Goal: Task Accomplishment & Management: Use online tool/utility

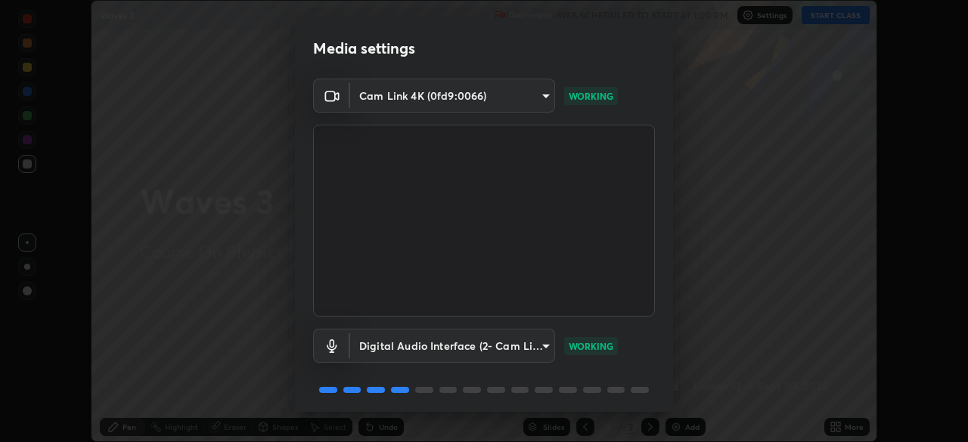
scroll to position [54, 0]
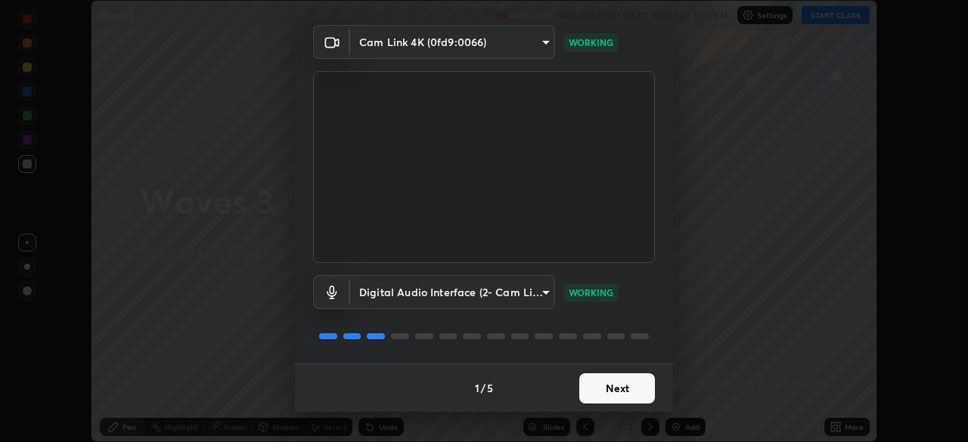
click at [606, 396] on button "Next" at bounding box center [617, 388] width 76 height 30
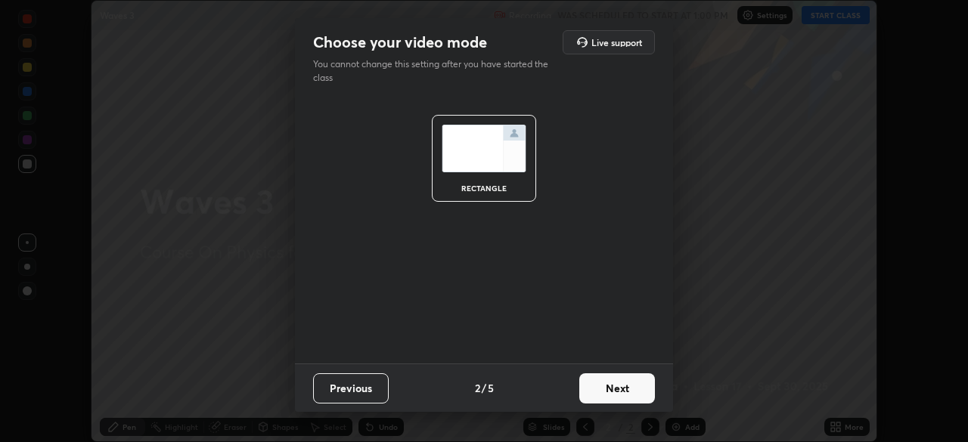
scroll to position [0, 0]
click at [606, 392] on button "Next" at bounding box center [617, 388] width 76 height 30
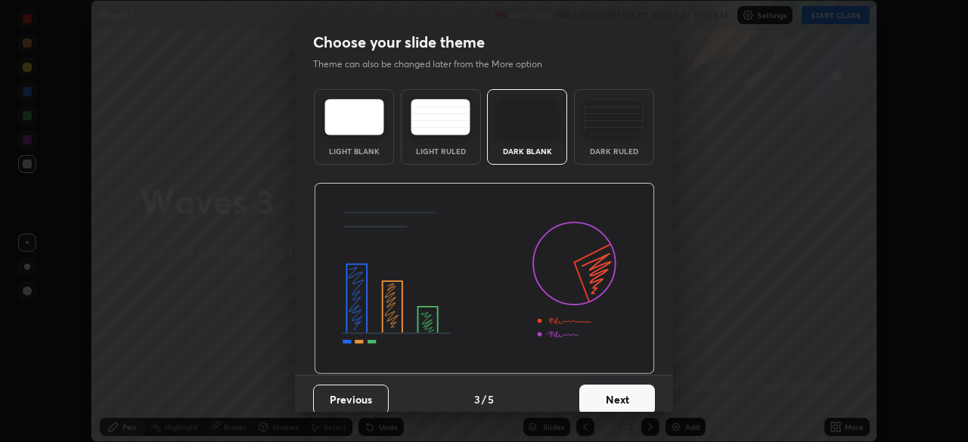
click at [609, 389] on button "Next" at bounding box center [617, 400] width 76 height 30
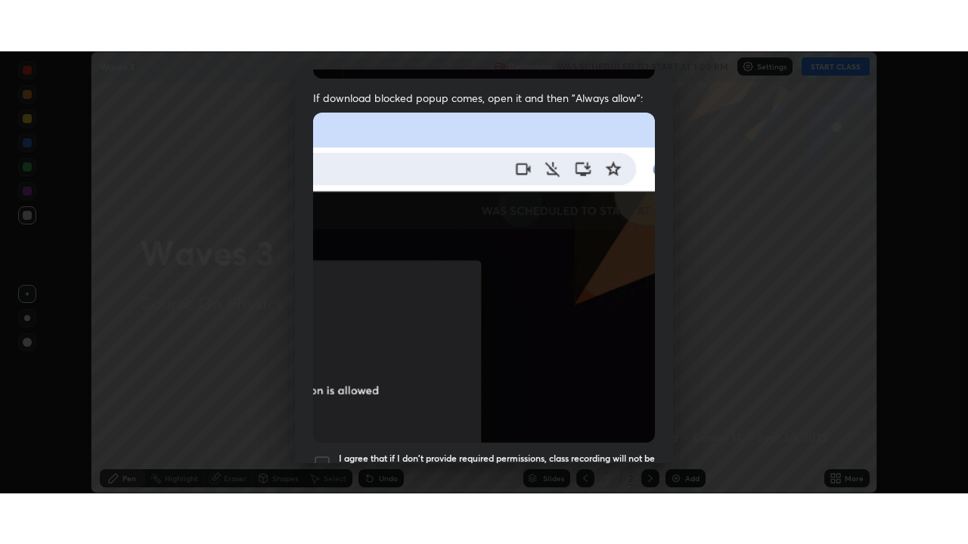
scroll to position [362, 0]
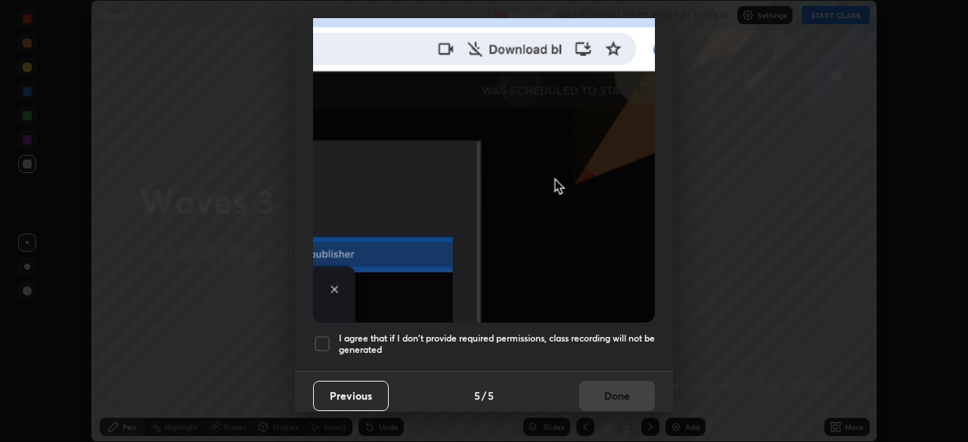
click at [628, 305] on img at bounding box center [484, 157] width 342 height 330
click at [609, 340] on h5 "I agree that if I don't provide required permissions, class recording will not …" at bounding box center [497, 344] width 316 height 23
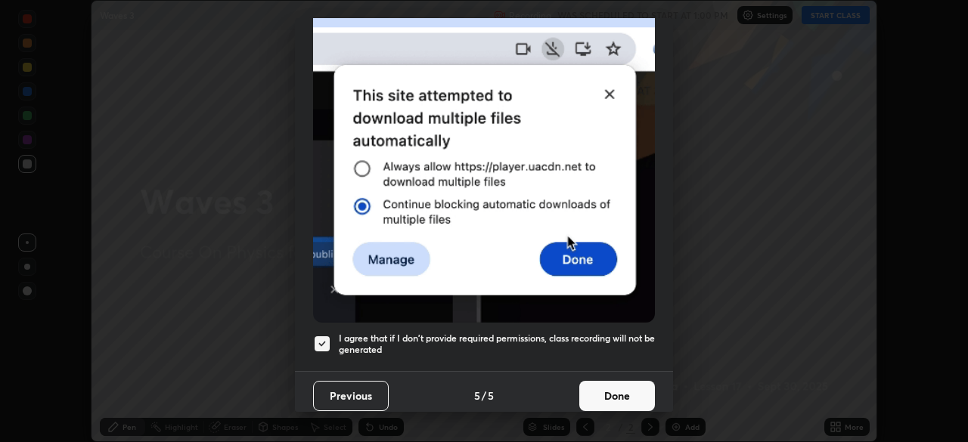
click at [618, 381] on button "Done" at bounding box center [617, 396] width 76 height 30
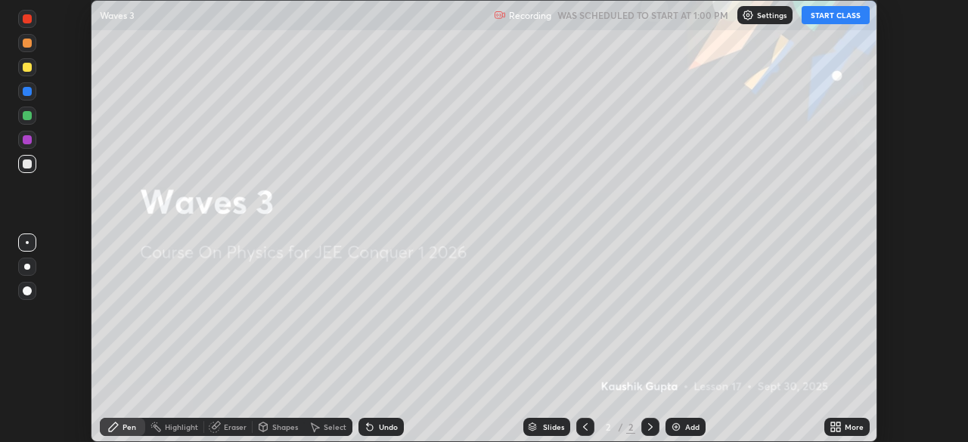
click at [826, 420] on div "More" at bounding box center [846, 427] width 45 height 18
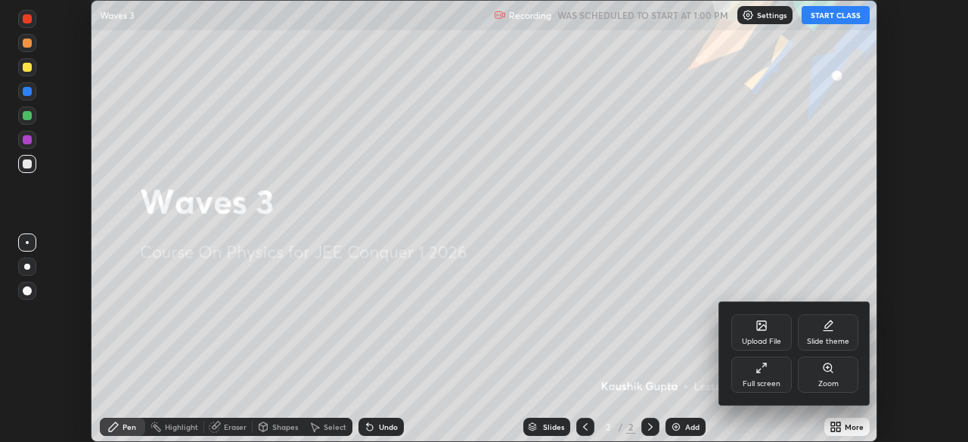
click at [767, 381] on div "Full screen" at bounding box center [761, 384] width 38 height 8
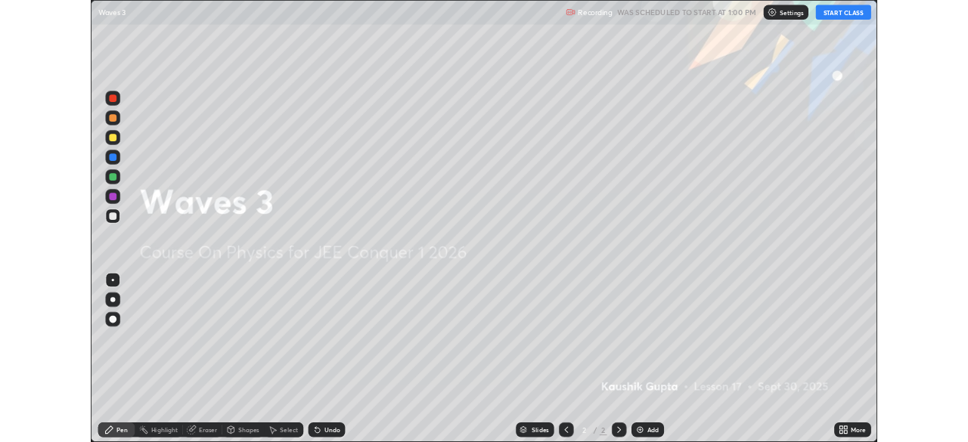
scroll to position [544, 968]
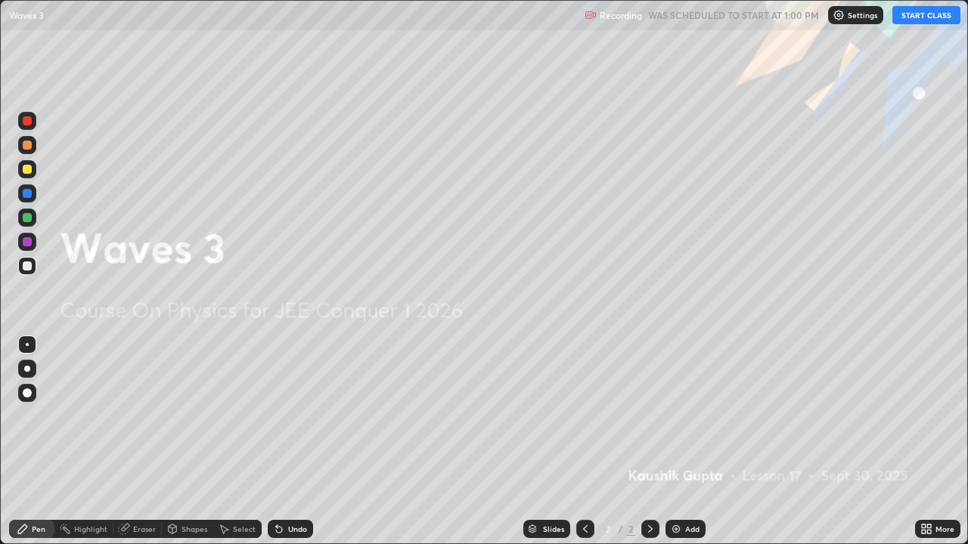
click at [929, 14] on button "START CLASS" at bounding box center [926, 15] width 68 height 18
click at [689, 442] on div "Add" at bounding box center [685, 529] width 40 height 18
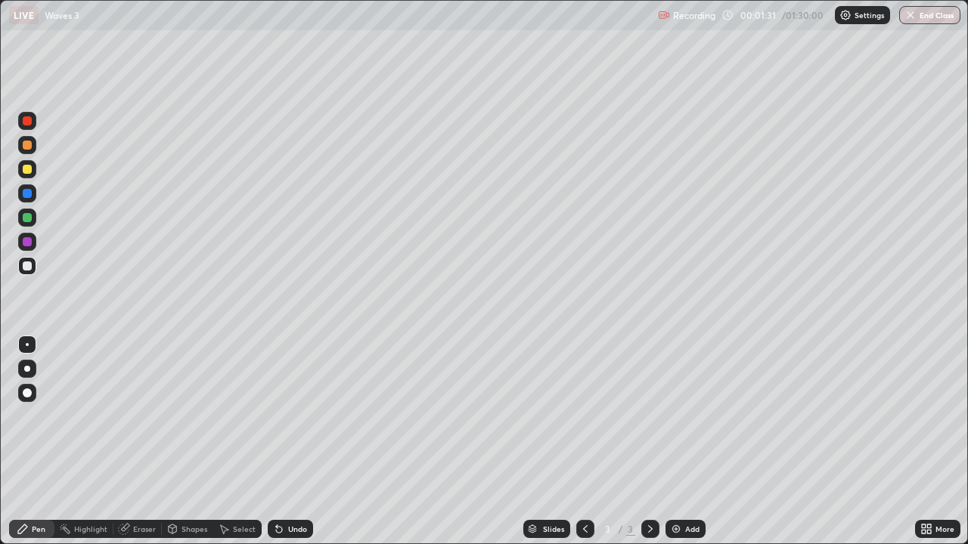
click at [29, 169] on div at bounding box center [27, 169] width 9 height 9
click at [288, 442] on div "Undo" at bounding box center [297, 529] width 19 height 8
click at [180, 442] on div "Shapes" at bounding box center [187, 529] width 51 height 18
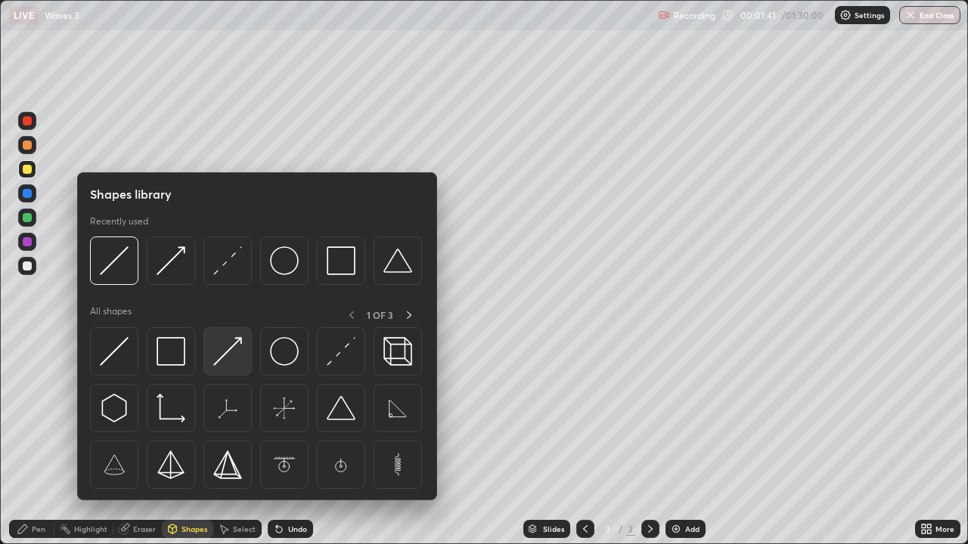
click at [219, 358] on img at bounding box center [227, 351] width 29 height 29
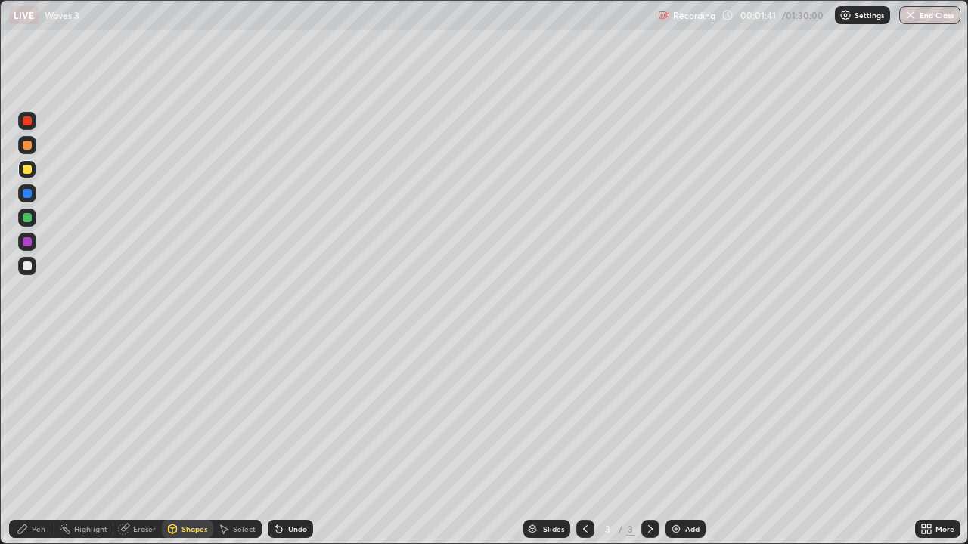
click at [34, 266] on div at bounding box center [27, 266] width 18 height 18
click at [42, 442] on div "Pen" at bounding box center [31, 529] width 45 height 18
click at [29, 169] on div at bounding box center [27, 169] width 9 height 9
click at [284, 442] on div "Undo" at bounding box center [290, 529] width 45 height 18
click at [293, 442] on div "Undo" at bounding box center [297, 529] width 19 height 8
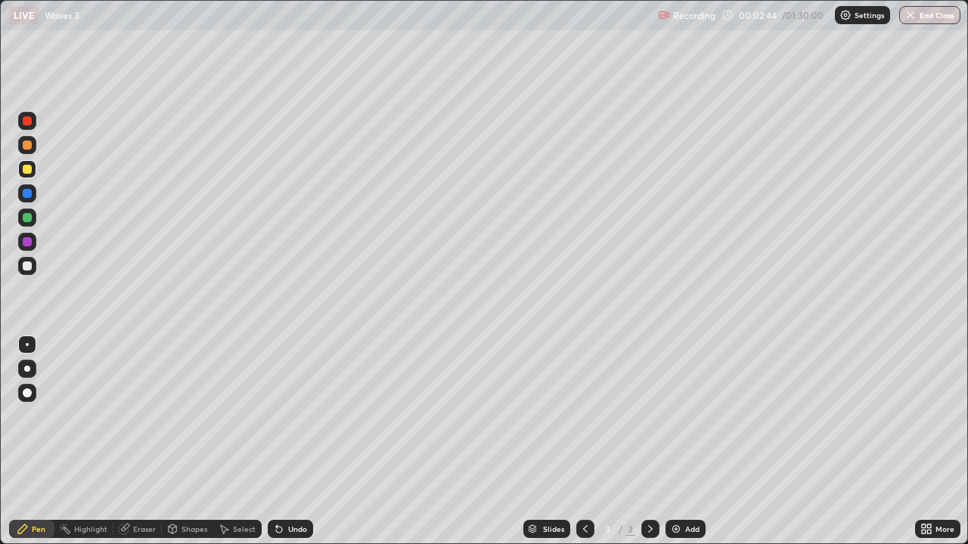
click at [137, 442] on div "Eraser" at bounding box center [144, 529] width 23 height 8
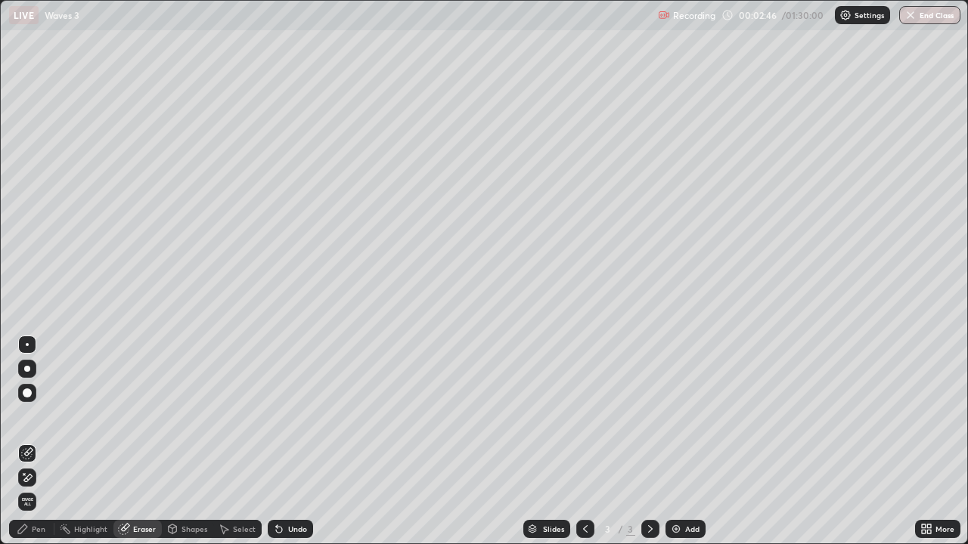
click at [41, 442] on div "Pen" at bounding box center [31, 529] width 45 height 18
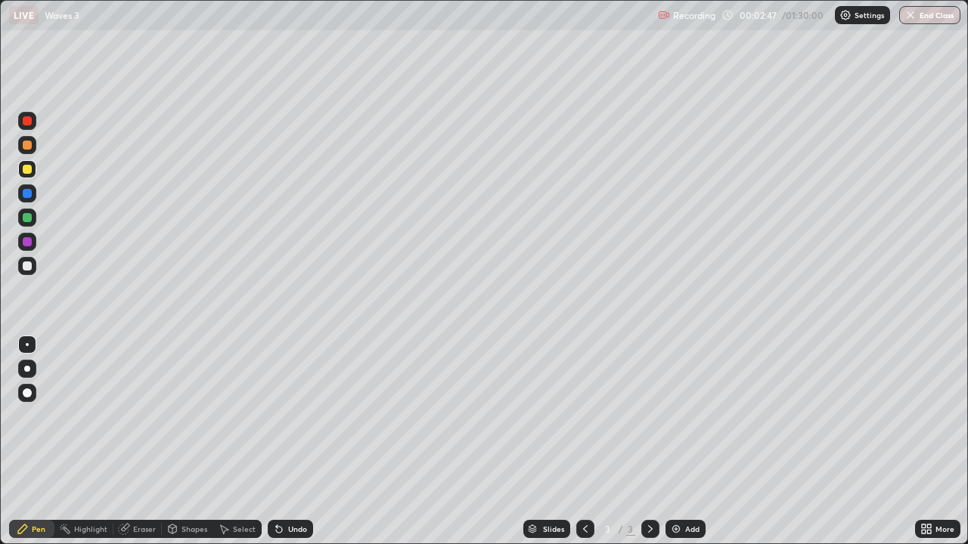
click at [29, 122] on div at bounding box center [27, 120] width 9 height 9
click at [28, 218] on div at bounding box center [27, 217] width 9 height 9
click at [23, 265] on div at bounding box center [27, 266] width 9 height 9
click at [181, 442] on div "Shapes" at bounding box center [187, 529] width 51 height 18
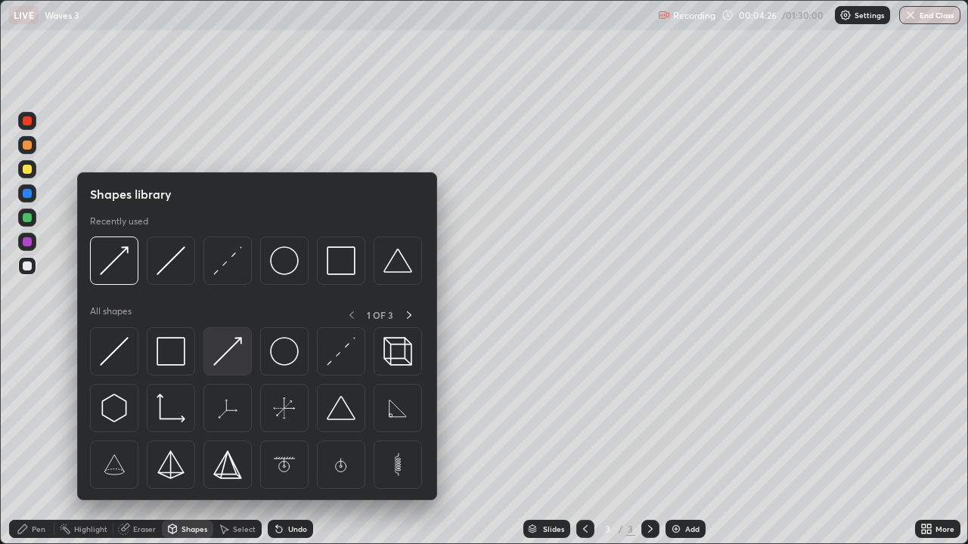
click at [225, 346] on img at bounding box center [227, 351] width 29 height 29
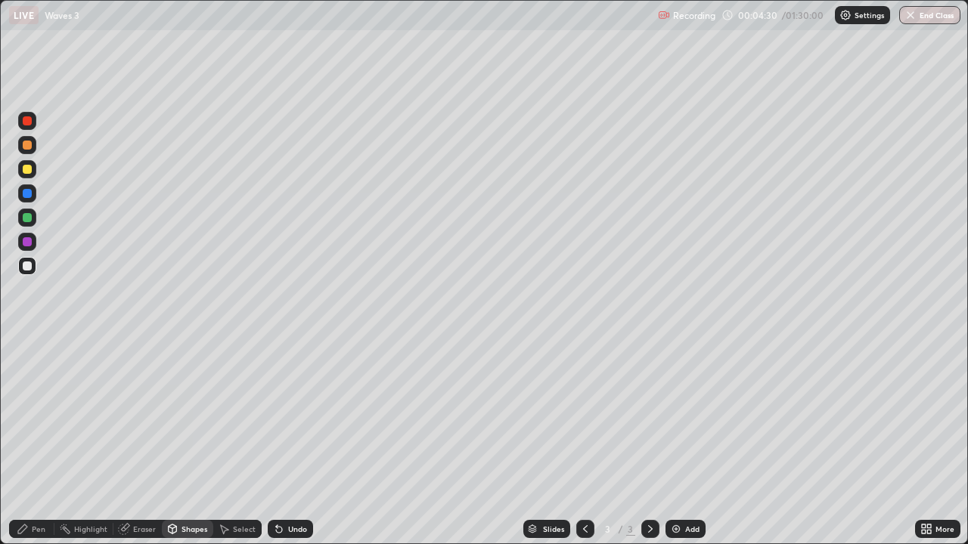
click at [39, 442] on div "Pen" at bounding box center [39, 529] width 14 height 8
click at [31, 173] on div at bounding box center [27, 169] width 18 height 18
click at [29, 195] on div at bounding box center [27, 193] width 9 height 9
click at [300, 442] on div "Undo" at bounding box center [297, 529] width 19 height 8
click at [37, 146] on div at bounding box center [27, 145] width 24 height 24
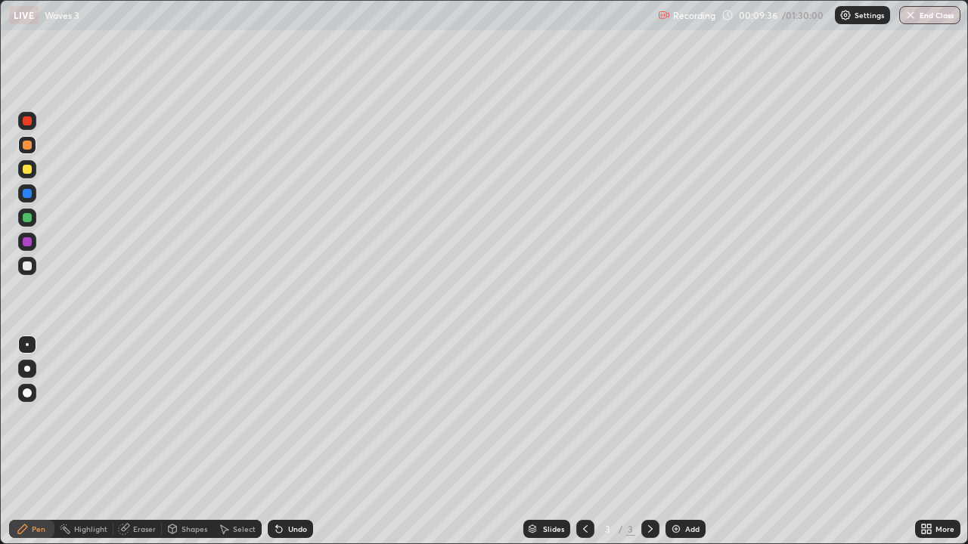
click at [288, 442] on div "Undo" at bounding box center [297, 529] width 19 height 8
click at [696, 442] on div "Add" at bounding box center [685, 529] width 40 height 18
click at [192, 442] on div "Shapes" at bounding box center [194, 529] width 26 height 8
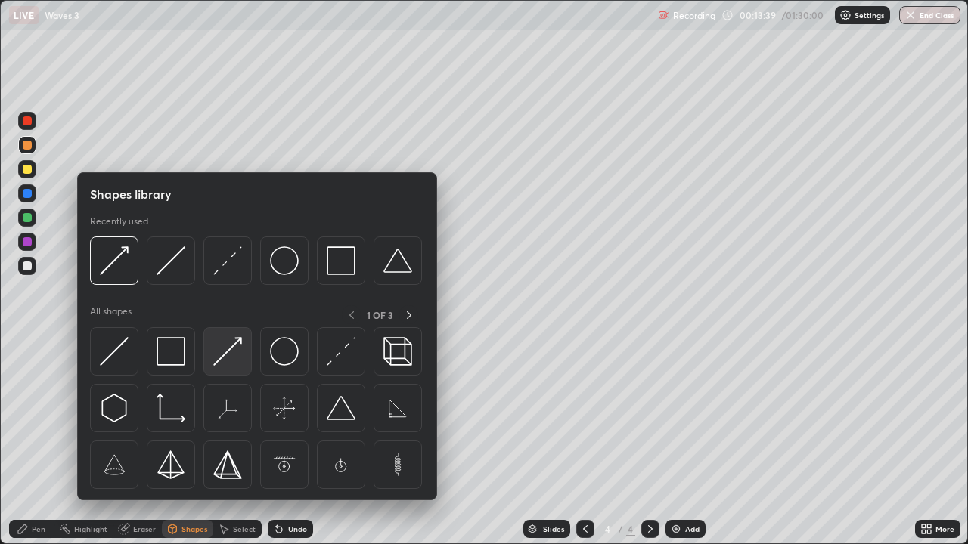
click at [229, 358] on img at bounding box center [227, 351] width 29 height 29
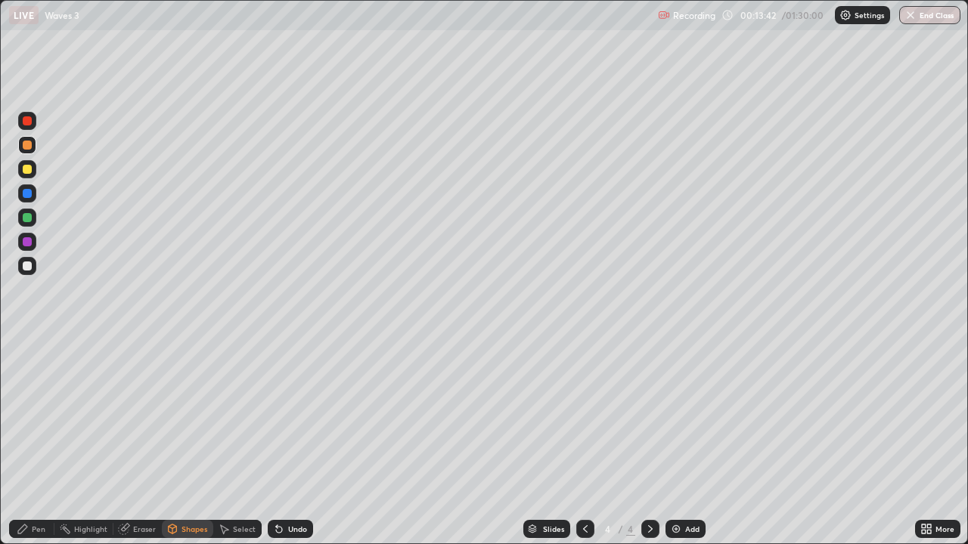
click at [188, 442] on div "Shapes" at bounding box center [194, 529] width 26 height 8
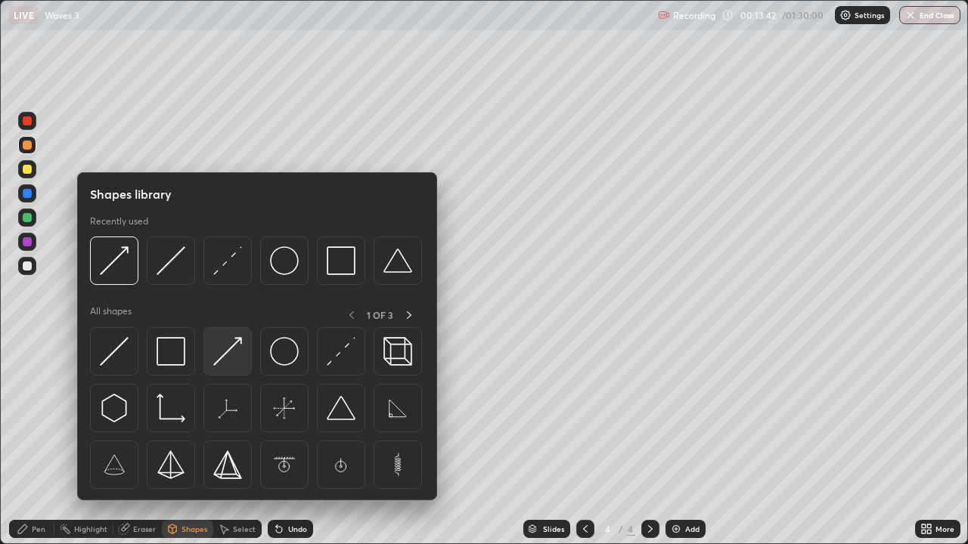
click at [224, 349] on img at bounding box center [227, 351] width 29 height 29
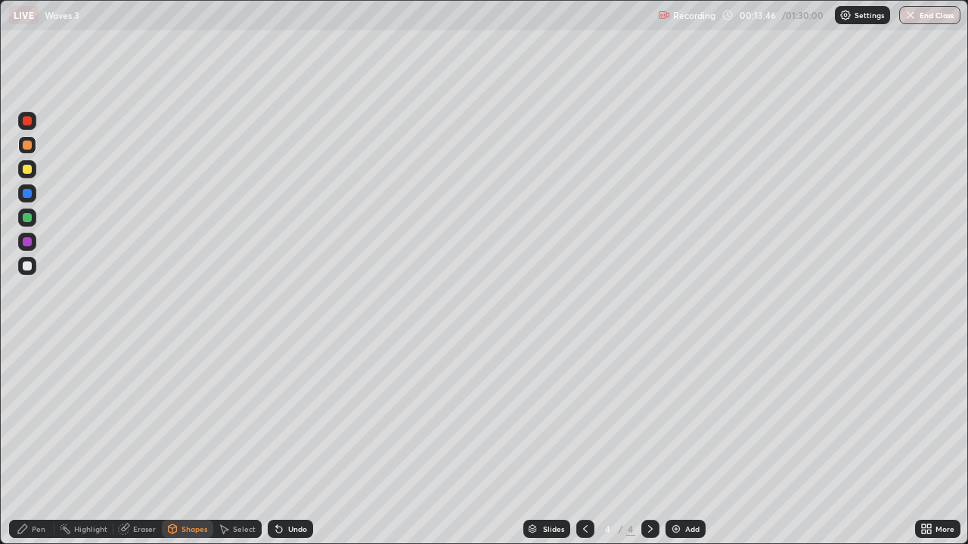
click at [33, 442] on div "Pen" at bounding box center [31, 529] width 45 height 18
click at [21, 262] on div at bounding box center [27, 266] width 18 height 18
click at [300, 442] on div "Undo" at bounding box center [297, 529] width 19 height 8
click at [32, 240] on div at bounding box center [27, 242] width 18 height 18
click at [285, 442] on div "Undo" at bounding box center [290, 529] width 45 height 18
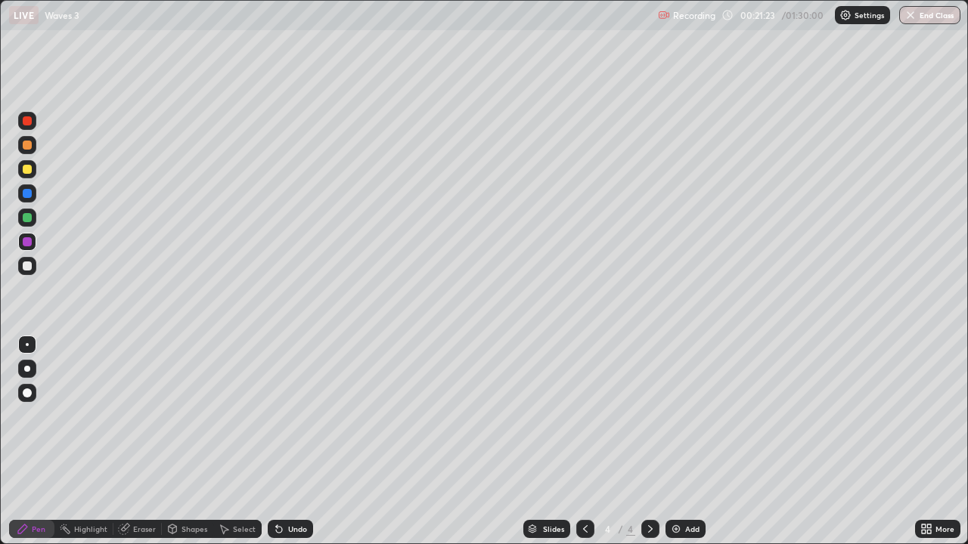
click at [234, 442] on div "Select" at bounding box center [244, 529] width 23 height 8
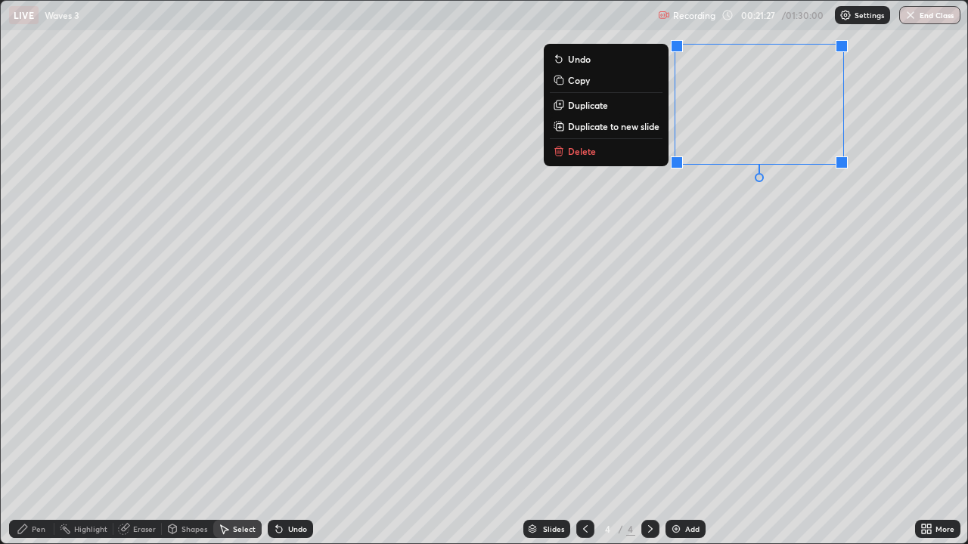
click at [660, 270] on div "0 ° Undo Copy Duplicate Duplicate to new slide Delete" at bounding box center [484, 272] width 966 height 543
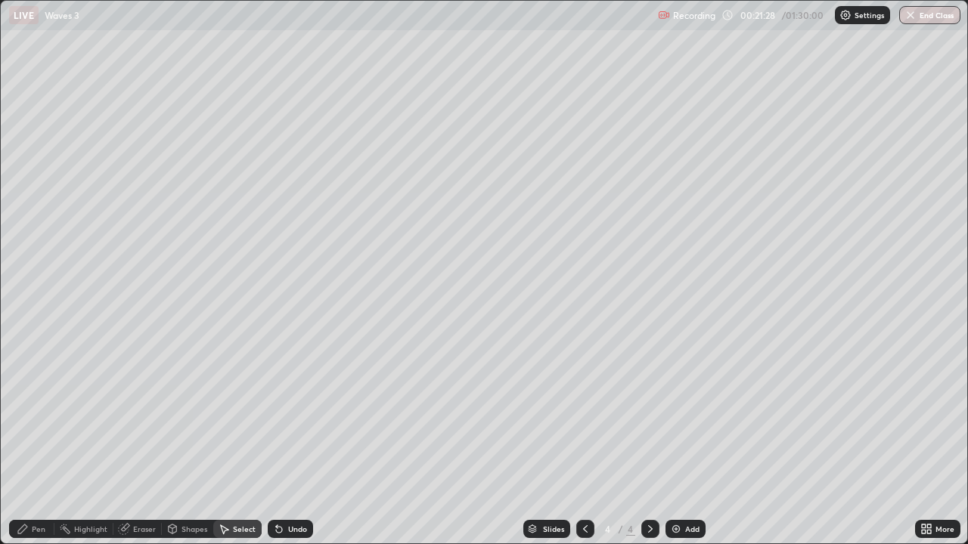
click at [40, 442] on div "Pen" at bounding box center [39, 529] width 14 height 8
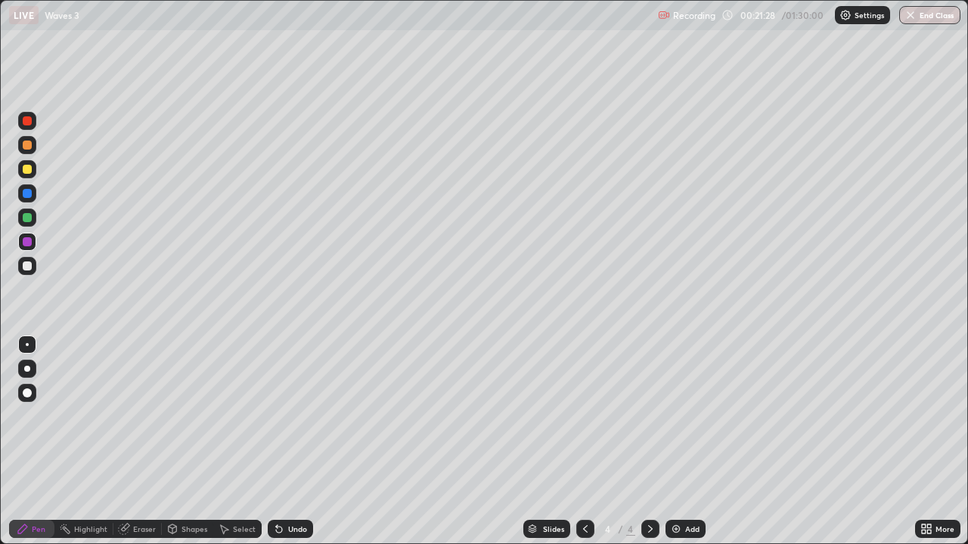
click at [31, 268] on div at bounding box center [27, 266] width 9 height 9
click at [295, 442] on div "Undo" at bounding box center [297, 529] width 19 height 8
click at [244, 442] on div "Select" at bounding box center [244, 529] width 23 height 8
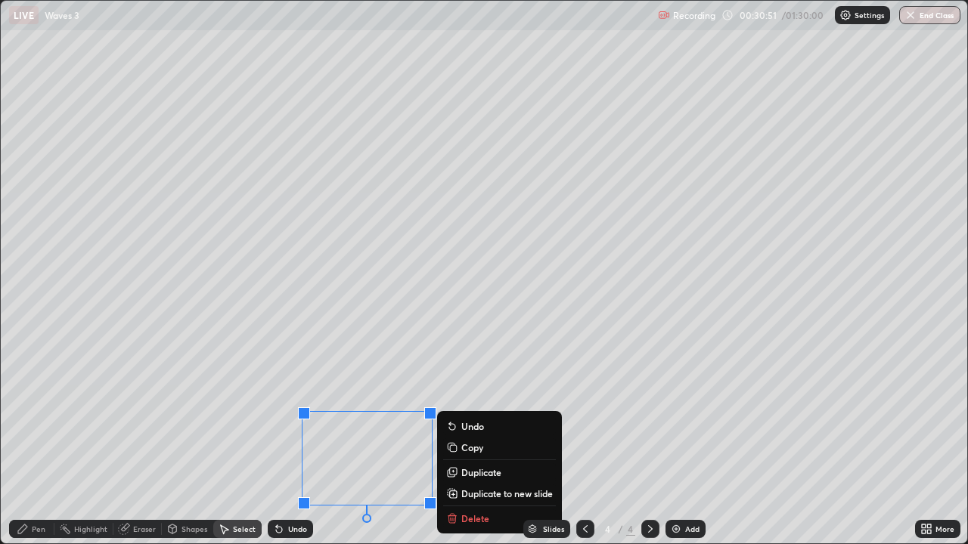
click at [476, 442] on div "Slides 4 / 4 Add" at bounding box center [614, 529] width 602 height 30
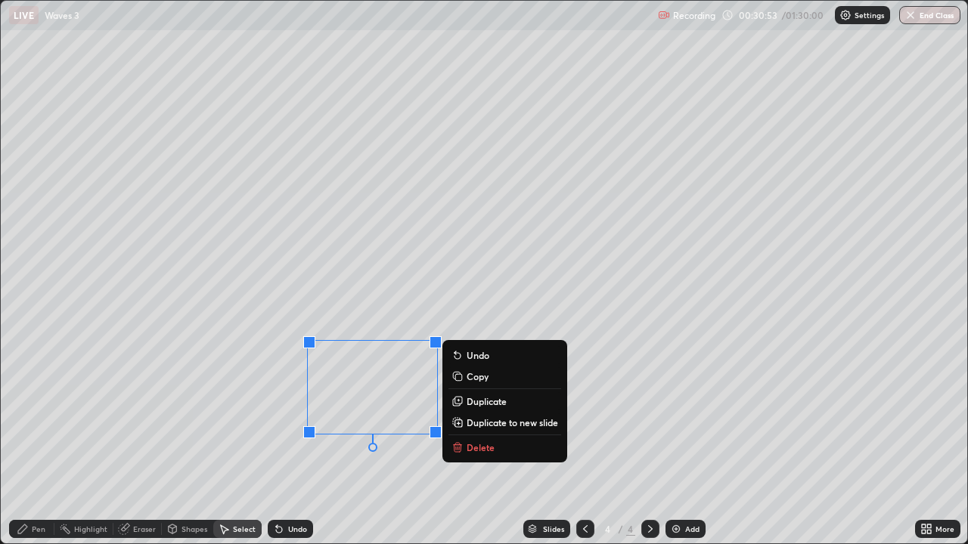
click at [477, 442] on p "Delete" at bounding box center [480, 448] width 28 height 12
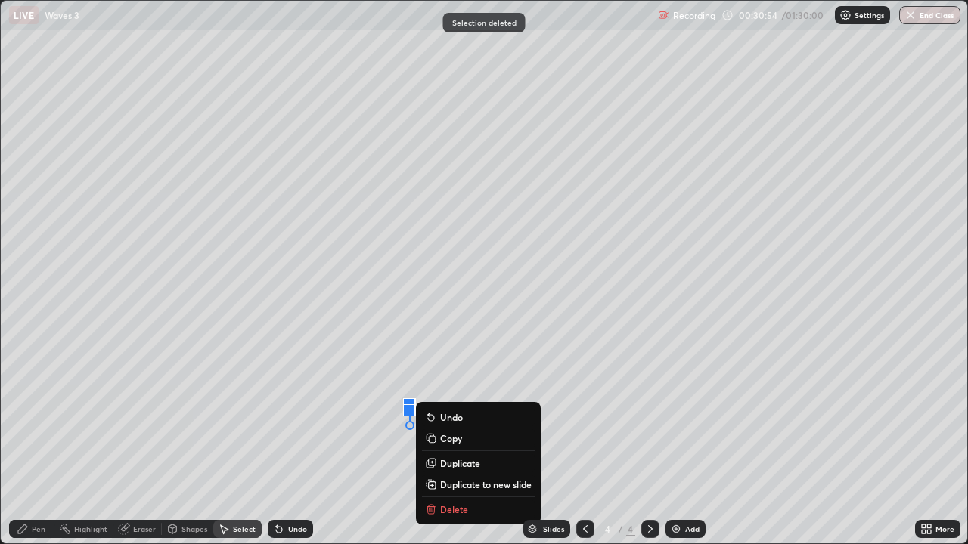
click at [457, 442] on p "Delete" at bounding box center [454, 510] width 28 height 12
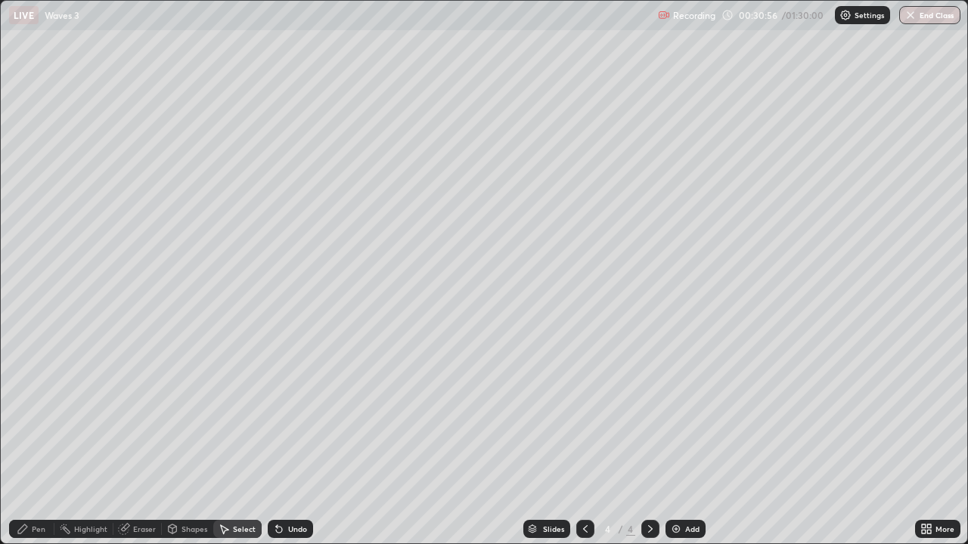
click at [678, 442] on img at bounding box center [676, 529] width 12 height 12
click at [39, 442] on div "Pen" at bounding box center [39, 529] width 14 height 8
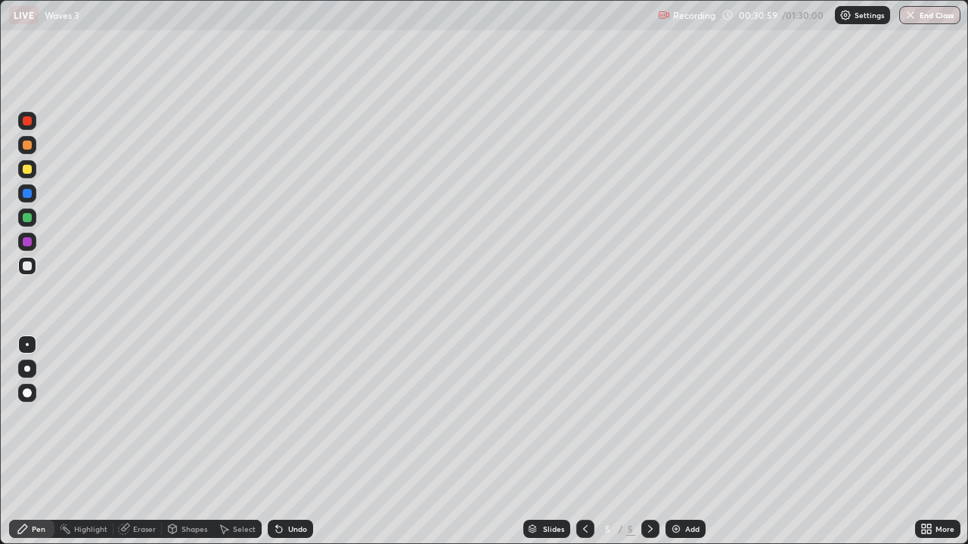
click at [26, 122] on div at bounding box center [27, 120] width 9 height 9
click at [291, 442] on div "Undo" at bounding box center [297, 529] width 19 height 8
click at [35, 267] on div at bounding box center [27, 266] width 18 height 18
click at [305, 442] on div "Undo" at bounding box center [290, 529] width 45 height 18
click at [304, 442] on div "Undo" at bounding box center [290, 529] width 45 height 18
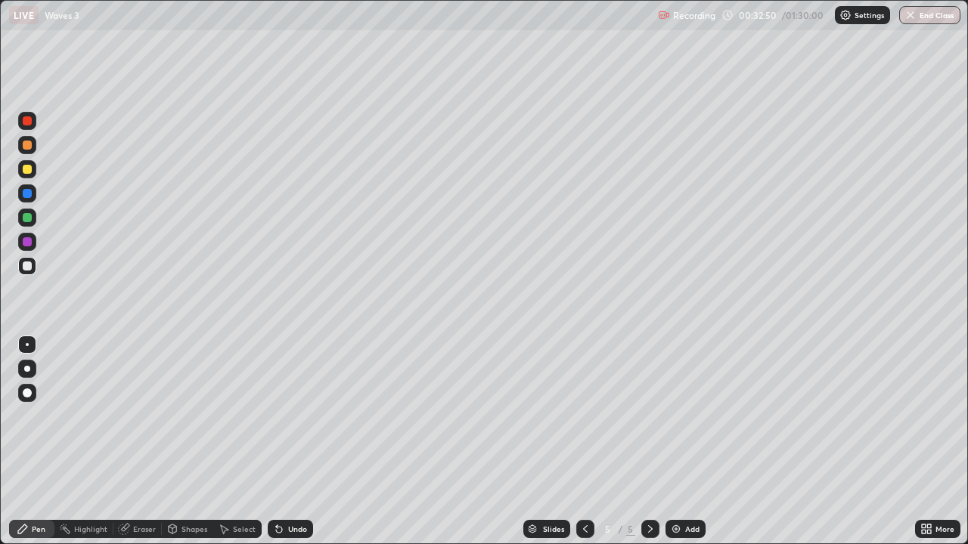
click at [297, 442] on div "Undo" at bounding box center [297, 529] width 19 height 8
click at [293, 442] on div "Undo" at bounding box center [297, 529] width 19 height 8
click at [25, 221] on div at bounding box center [27, 217] width 9 height 9
click at [584, 442] on icon at bounding box center [585, 529] width 12 height 12
click at [649, 442] on icon at bounding box center [650, 529] width 12 height 12
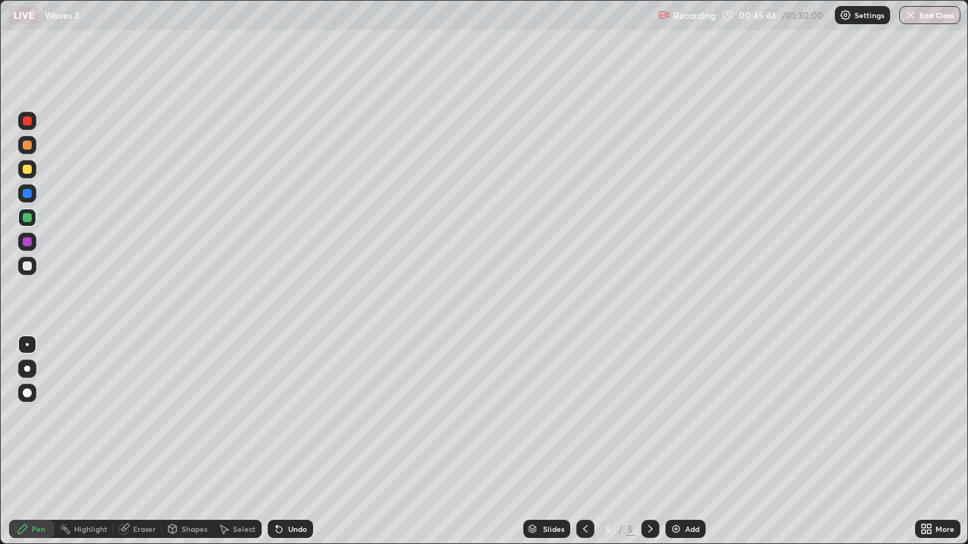
click at [681, 442] on div "Add" at bounding box center [685, 529] width 40 height 18
click at [29, 265] on div at bounding box center [27, 266] width 9 height 9
click at [290, 442] on div "Undo" at bounding box center [297, 529] width 19 height 8
click at [289, 442] on div "Undo" at bounding box center [297, 529] width 19 height 8
click at [281, 442] on icon at bounding box center [279, 529] width 12 height 12
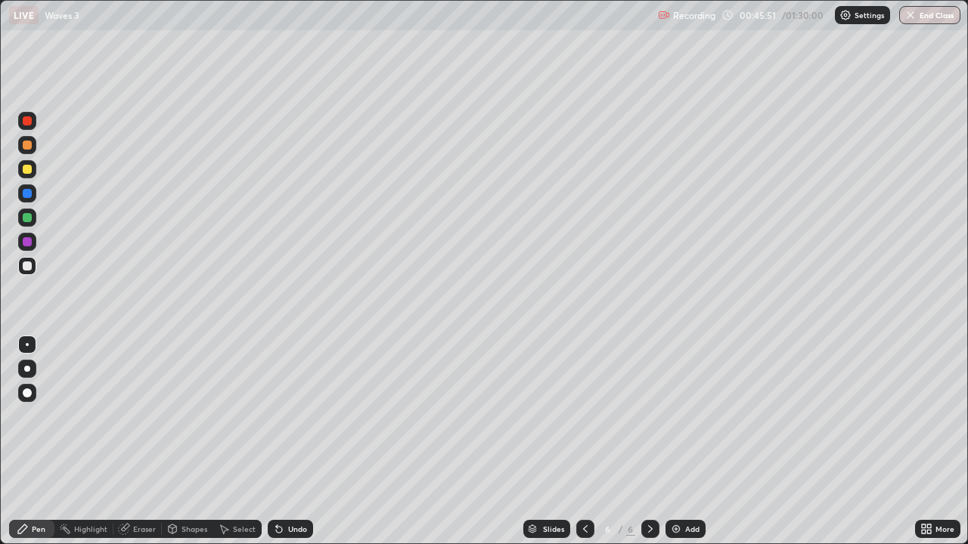
click at [277, 442] on icon at bounding box center [279, 530] width 6 height 6
click at [297, 442] on div "Undo" at bounding box center [297, 529] width 19 height 8
click at [162, 442] on div "Shapes" at bounding box center [187, 529] width 51 height 18
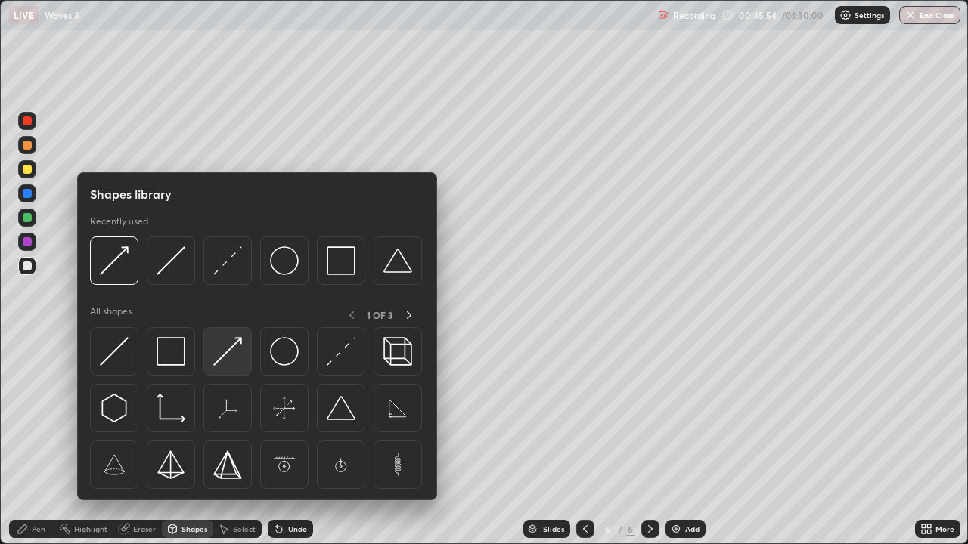
click at [225, 357] on img at bounding box center [227, 351] width 29 height 29
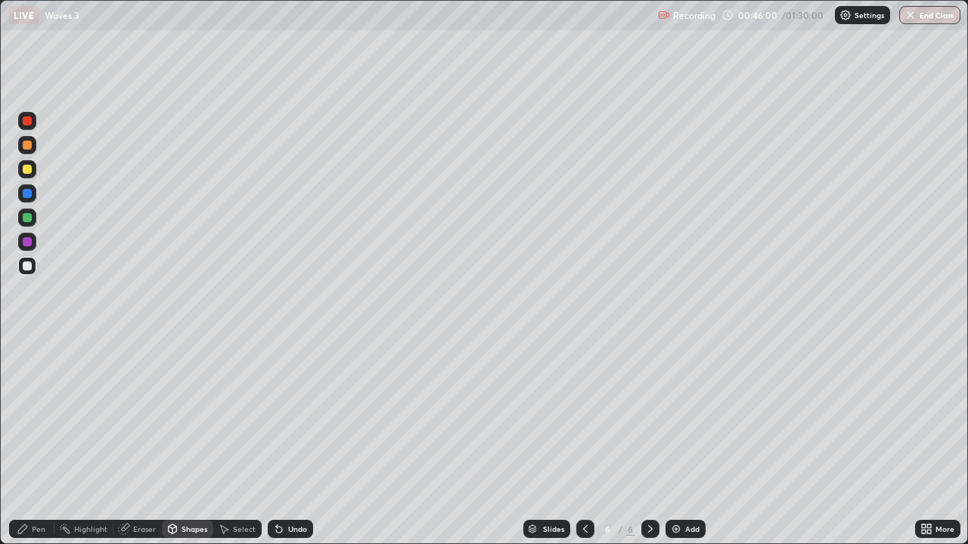
click at [34, 442] on div "Pen" at bounding box center [31, 529] width 45 height 18
click at [39, 168] on div "Erase all" at bounding box center [27, 272] width 36 height 484
click at [38, 169] on div at bounding box center [27, 169] width 24 height 24
click at [32, 168] on div at bounding box center [27, 169] width 18 height 18
click at [280, 442] on div "Undo" at bounding box center [290, 529] width 45 height 18
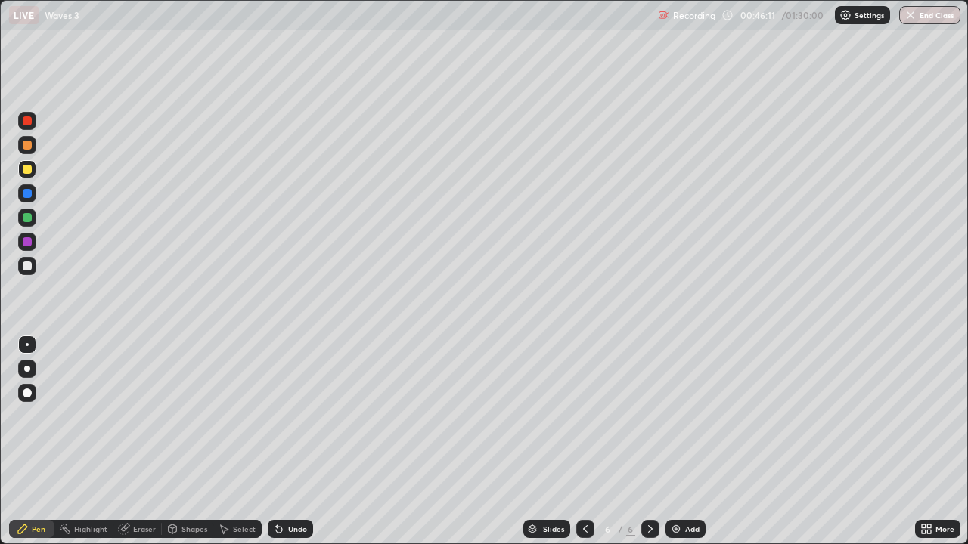
click at [27, 121] on div at bounding box center [27, 120] width 9 height 9
click at [25, 243] on div at bounding box center [27, 241] width 9 height 9
click at [27, 215] on div at bounding box center [27, 217] width 9 height 9
click at [25, 193] on div at bounding box center [27, 193] width 9 height 9
click at [26, 243] on div at bounding box center [27, 241] width 9 height 9
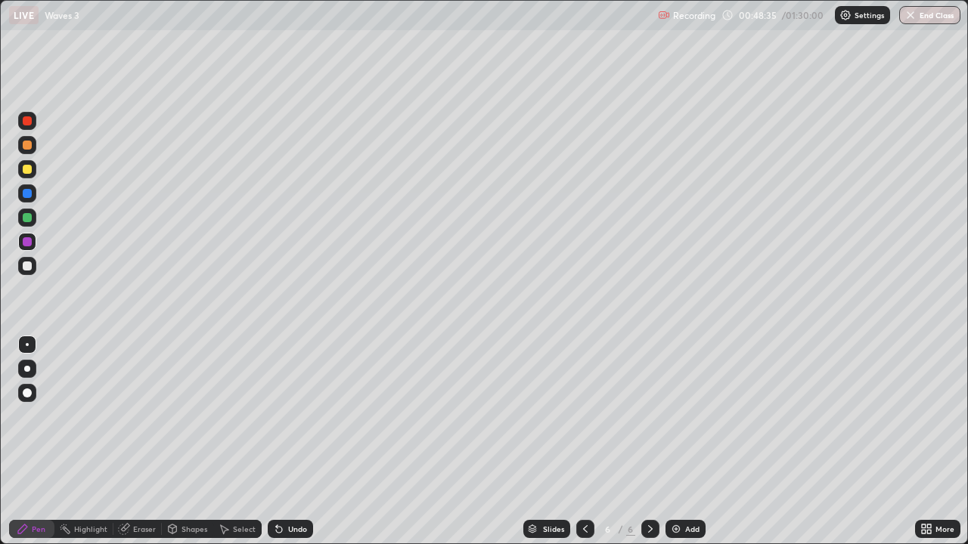
click at [28, 194] on div at bounding box center [27, 193] width 9 height 9
click at [683, 442] on div "Add" at bounding box center [685, 529] width 40 height 18
click at [194, 442] on div "Shapes" at bounding box center [194, 529] width 26 height 8
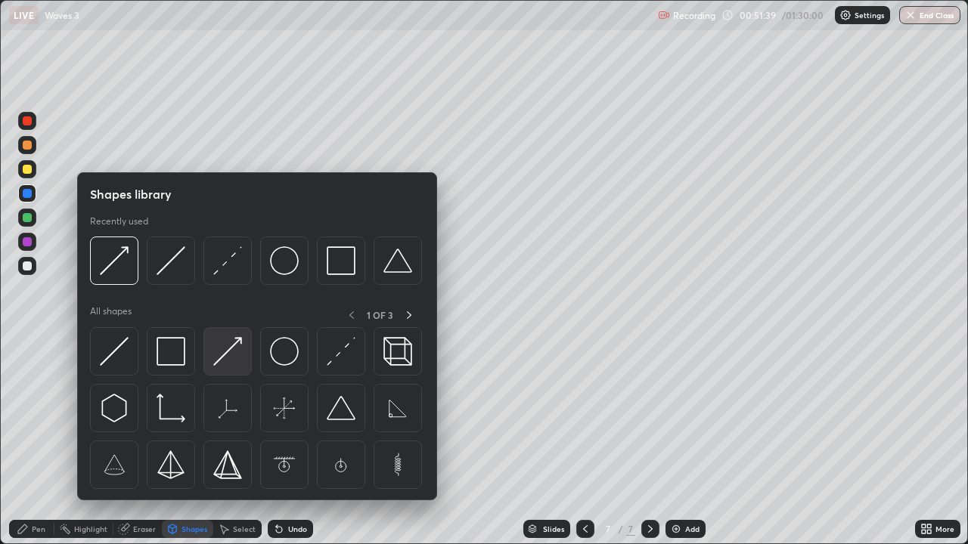
click at [220, 352] on img at bounding box center [227, 351] width 29 height 29
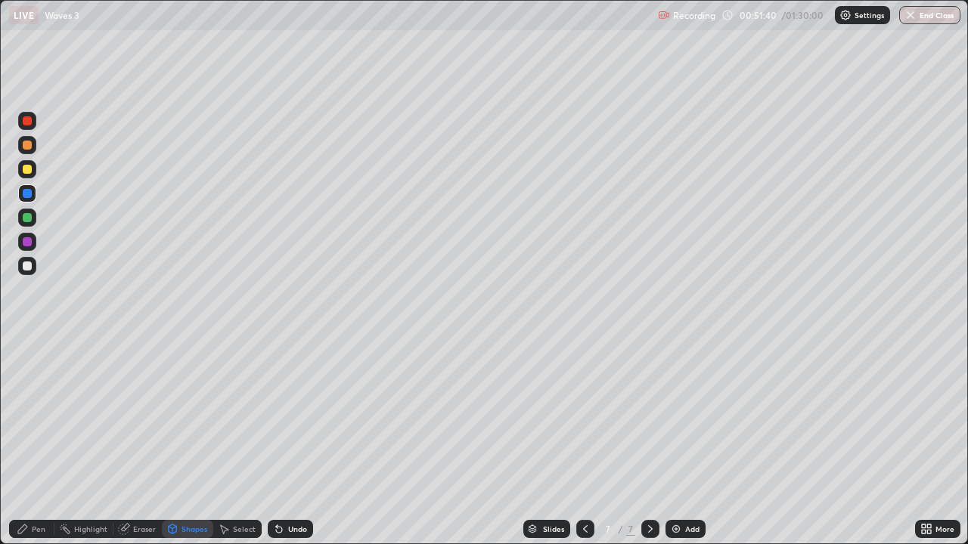
click at [29, 259] on div at bounding box center [27, 266] width 18 height 18
click at [32, 442] on div "Pen" at bounding box center [39, 529] width 14 height 8
click at [31, 144] on div at bounding box center [27, 145] width 9 height 9
click at [293, 442] on div "Undo" at bounding box center [290, 529] width 45 height 18
click at [28, 121] on div at bounding box center [27, 120] width 9 height 9
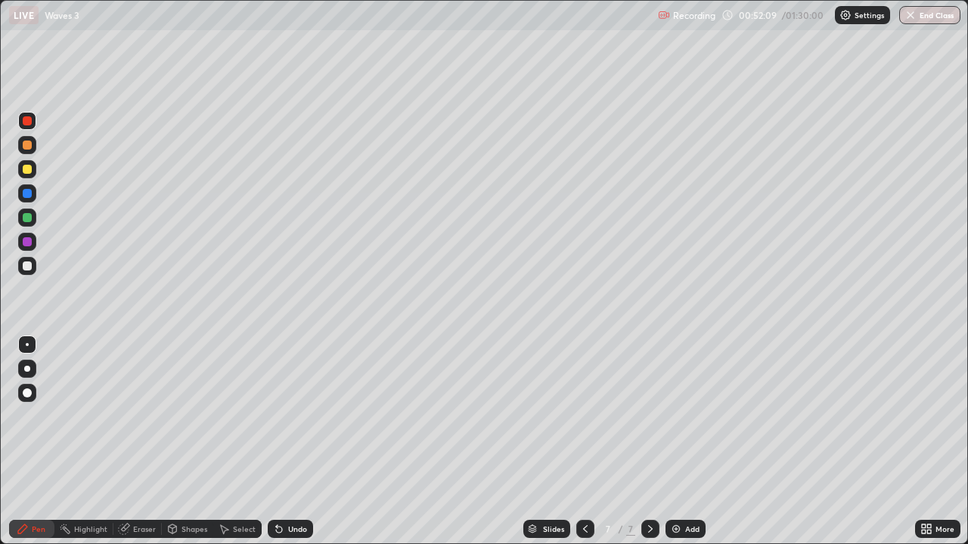
click at [27, 243] on div at bounding box center [27, 241] width 9 height 9
click at [286, 442] on div "Undo" at bounding box center [290, 529] width 45 height 18
click at [289, 442] on div "Undo" at bounding box center [297, 529] width 19 height 8
click at [29, 263] on div at bounding box center [27, 266] width 9 height 9
click at [18, 219] on div at bounding box center [27, 218] width 18 height 18
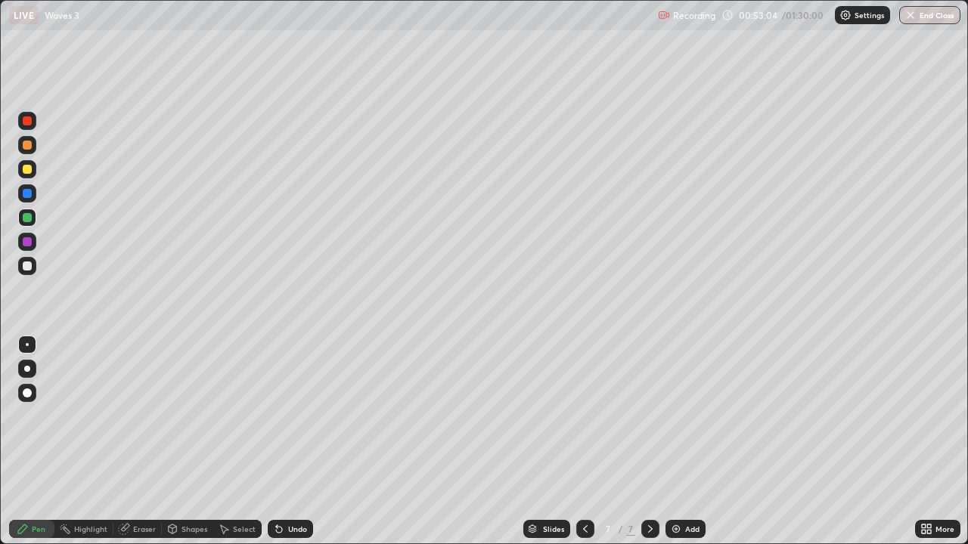
click at [29, 194] on div at bounding box center [27, 193] width 9 height 9
click at [27, 217] on div at bounding box center [27, 217] width 9 height 9
click at [29, 166] on div at bounding box center [27, 169] width 9 height 9
click at [286, 442] on div "Undo" at bounding box center [290, 529] width 45 height 18
click at [284, 442] on div "Undo" at bounding box center [290, 529] width 45 height 18
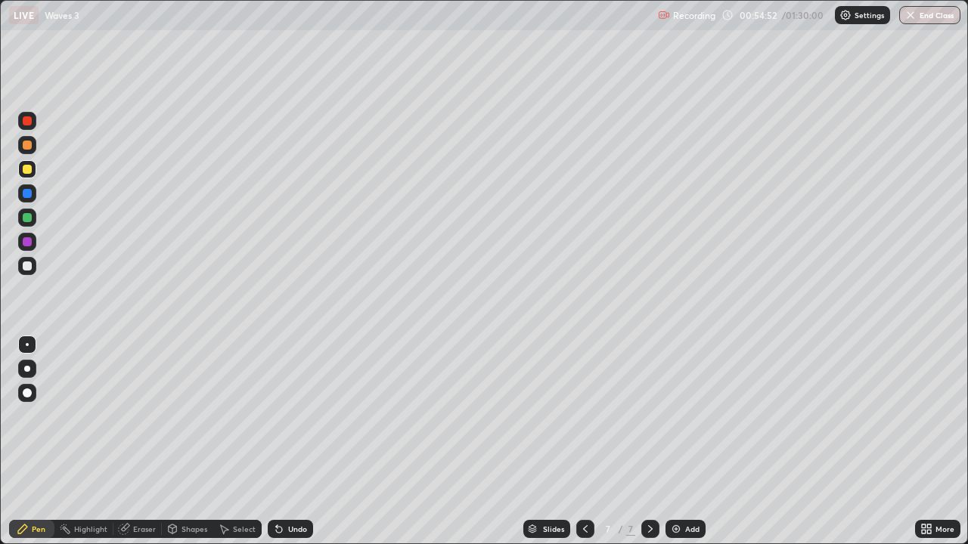
click at [284, 442] on div "Undo" at bounding box center [290, 529] width 45 height 18
click at [286, 442] on div "Undo" at bounding box center [290, 529] width 45 height 18
click at [287, 442] on div "Undo" at bounding box center [290, 529] width 45 height 18
click at [289, 442] on div "Undo" at bounding box center [290, 529] width 45 height 18
click at [290, 442] on div "Undo" at bounding box center [290, 529] width 45 height 18
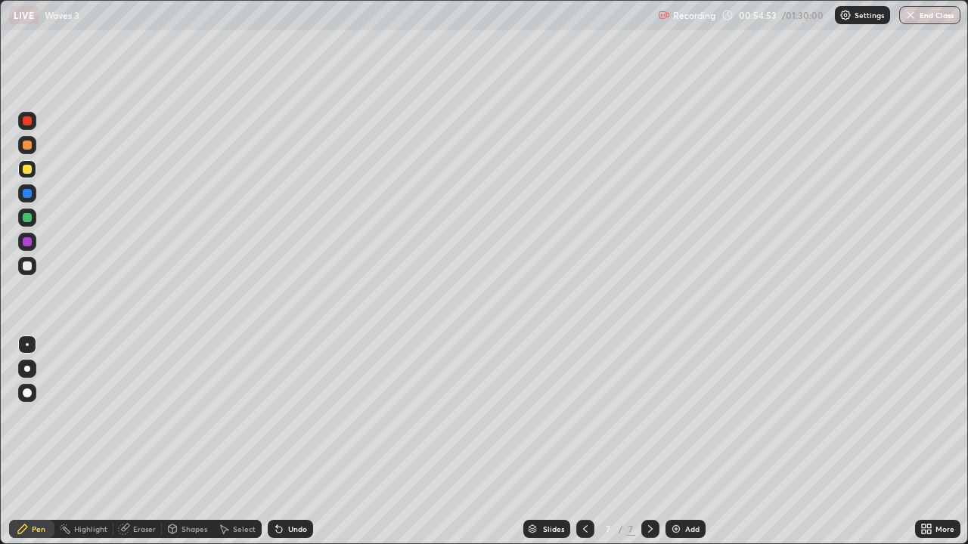
click at [290, 442] on div "Undo" at bounding box center [290, 529] width 45 height 18
click at [685, 442] on div "Add" at bounding box center [685, 529] width 40 height 18
click at [26, 267] on div at bounding box center [27, 266] width 9 height 9
click at [302, 442] on div "Undo" at bounding box center [287, 529] width 51 height 30
click at [246, 442] on div "Select" at bounding box center [244, 529] width 23 height 8
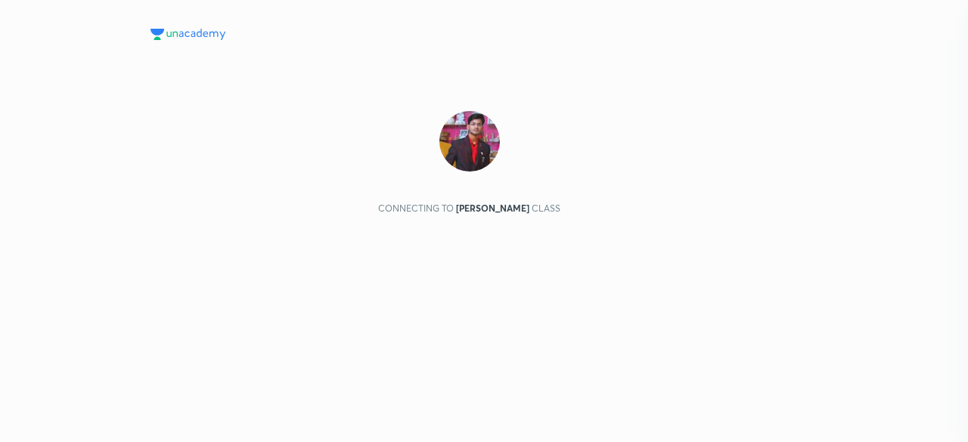
scroll to position [260, 197]
click at [359, 405] on div at bounding box center [469, 416] width 674 height 51
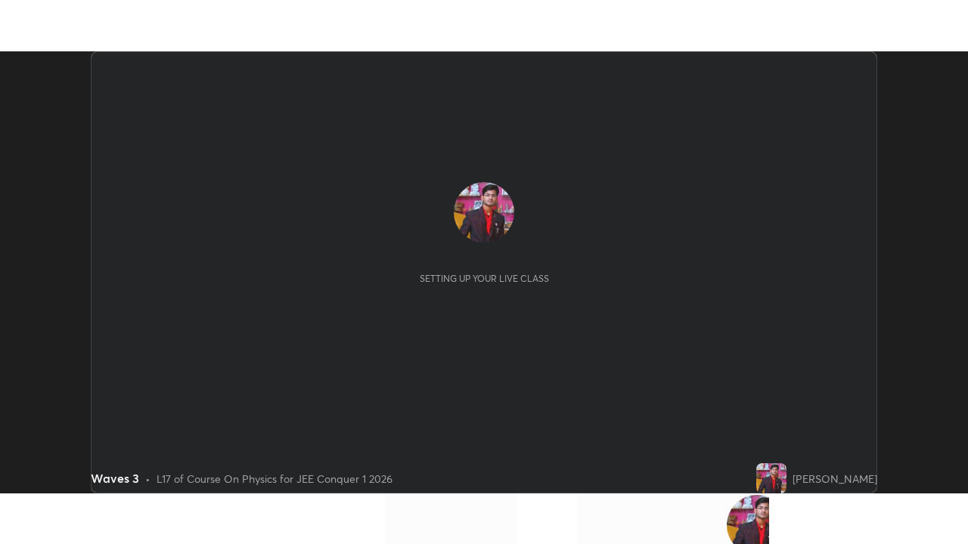
scroll to position [442, 968]
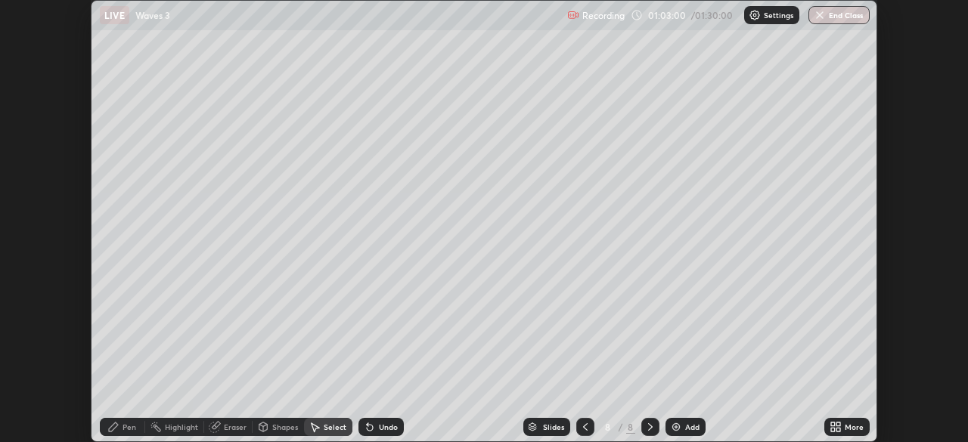
click at [835, 420] on div "More" at bounding box center [846, 427] width 45 height 18
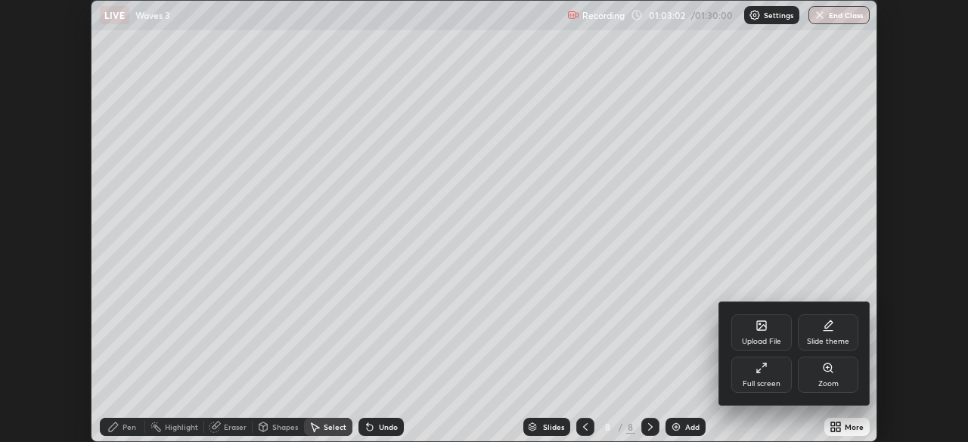
click at [763, 381] on div "Full screen" at bounding box center [761, 384] width 38 height 8
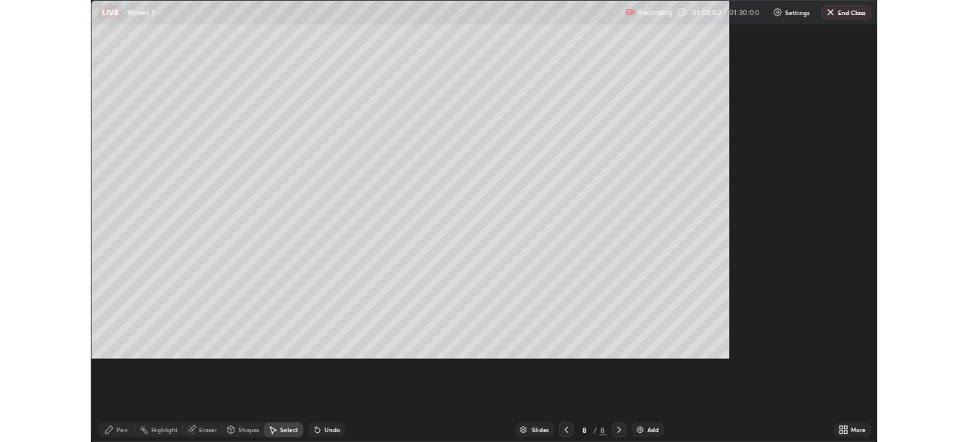
scroll to position [544, 968]
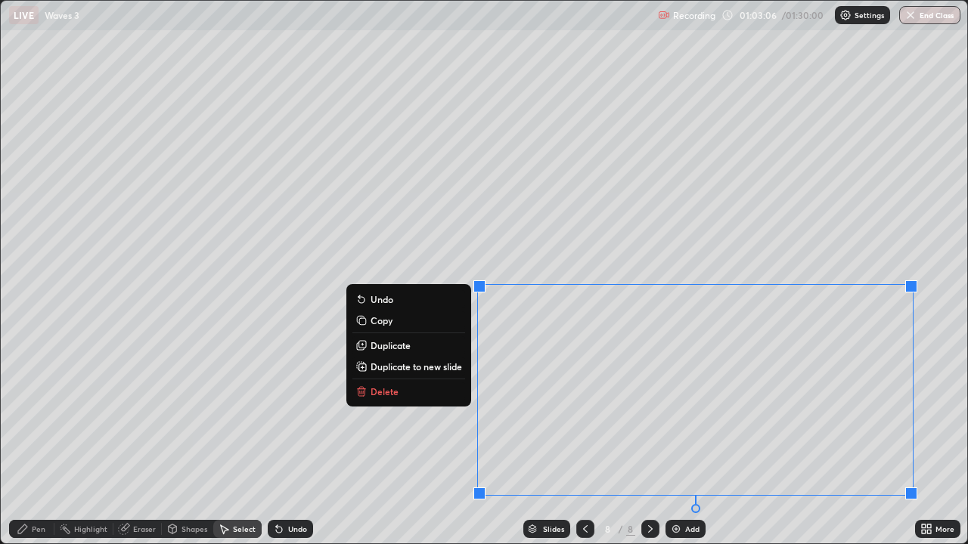
click at [388, 392] on p "Delete" at bounding box center [384, 392] width 28 height 12
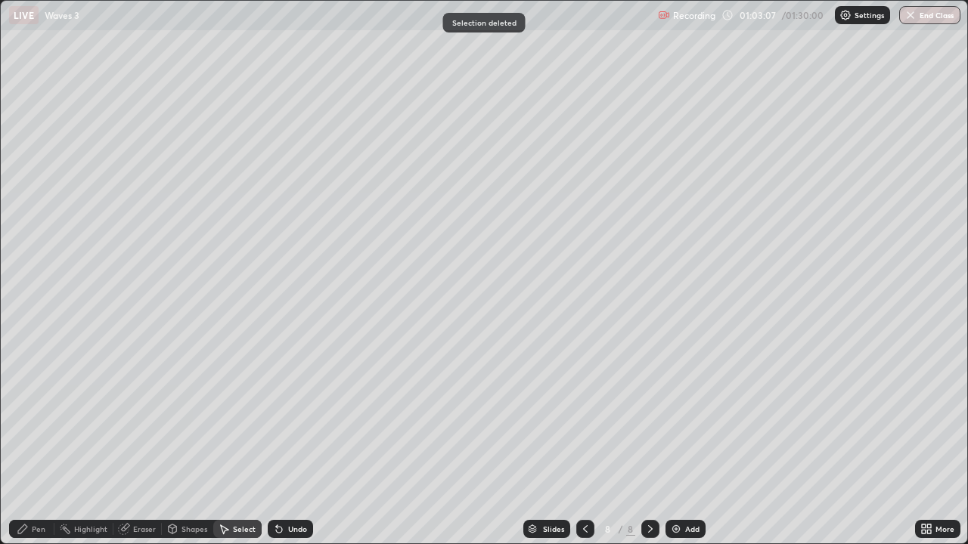
click at [31, 442] on div "Pen" at bounding box center [31, 529] width 45 height 18
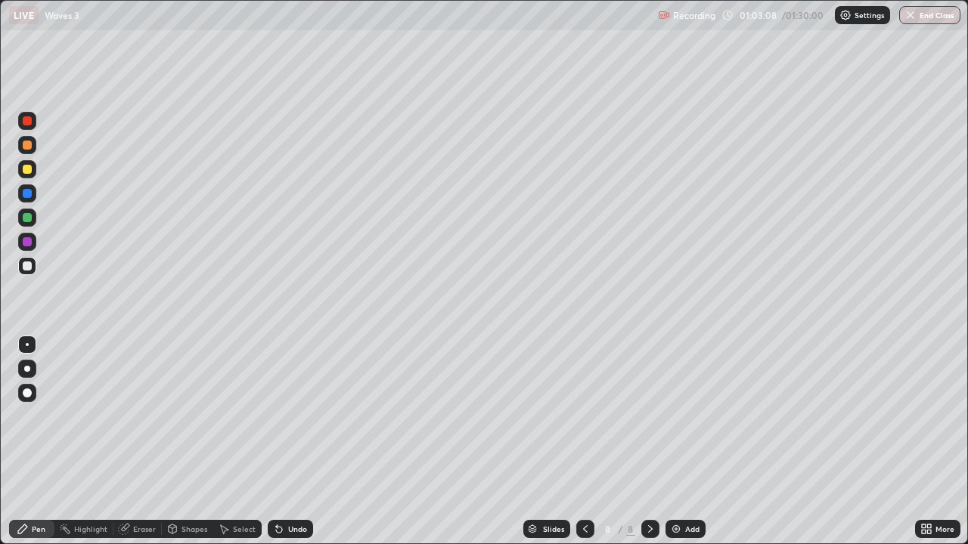
click at [32, 193] on div at bounding box center [27, 193] width 18 height 18
click at [182, 442] on div "Shapes" at bounding box center [194, 529] width 26 height 8
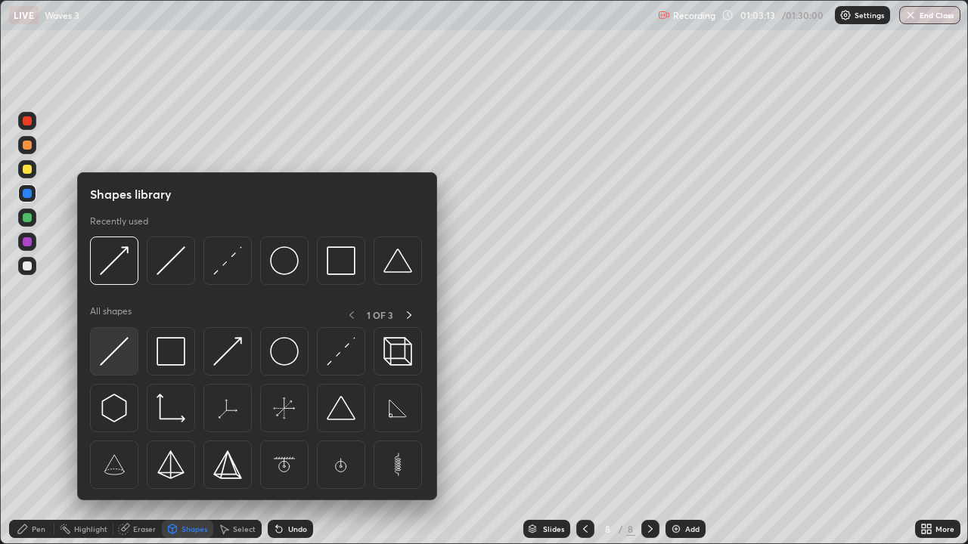
click at [122, 348] on img at bounding box center [114, 351] width 29 height 29
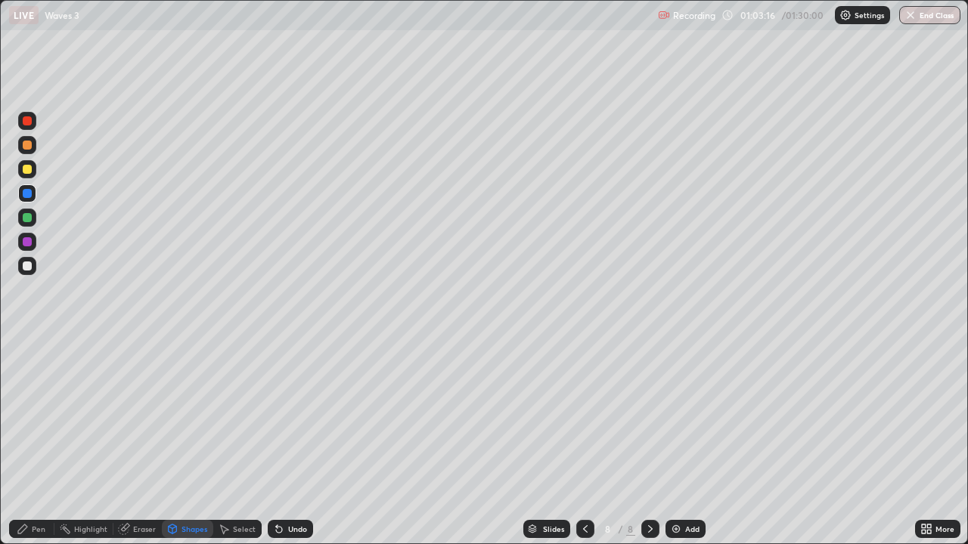
click at [291, 442] on div "Undo" at bounding box center [297, 529] width 19 height 8
click at [28, 266] on div at bounding box center [27, 266] width 9 height 9
click at [38, 442] on div "Pen" at bounding box center [39, 529] width 14 height 8
click at [26, 194] on div at bounding box center [27, 193] width 9 height 9
click at [302, 442] on div "Undo" at bounding box center [297, 529] width 19 height 8
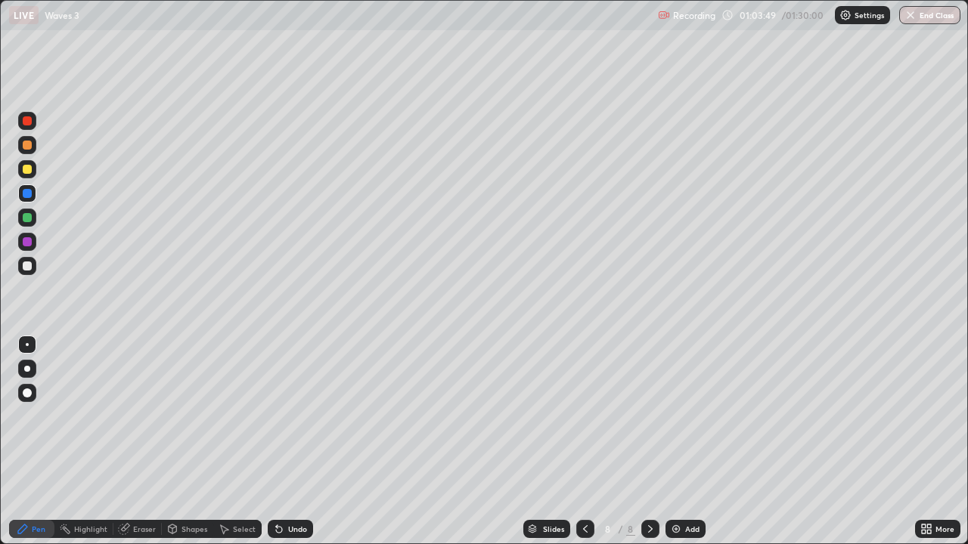
click at [33, 170] on div at bounding box center [27, 169] width 18 height 18
click at [277, 442] on icon at bounding box center [279, 530] width 6 height 6
click at [135, 442] on div "Eraser" at bounding box center [144, 529] width 23 height 8
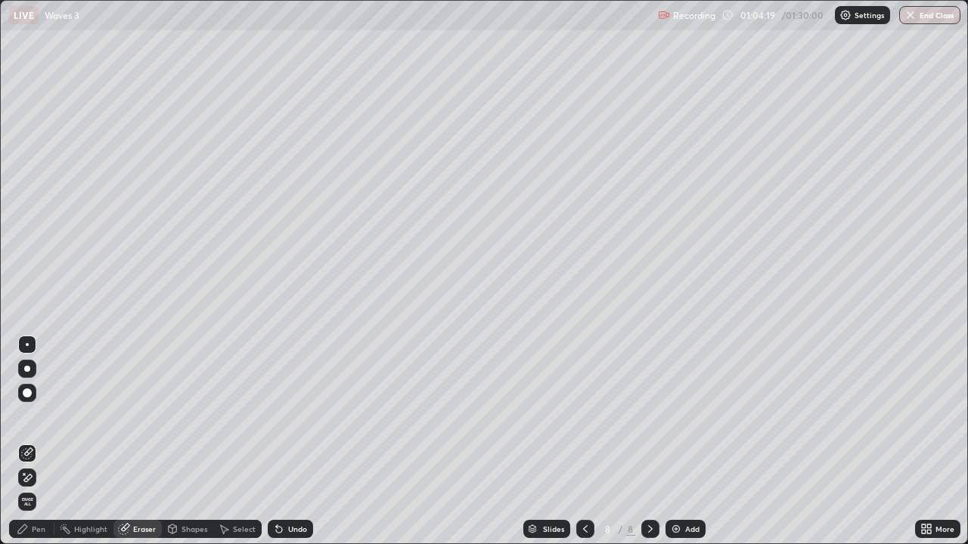
click at [23, 442] on icon at bounding box center [22, 529] width 9 height 9
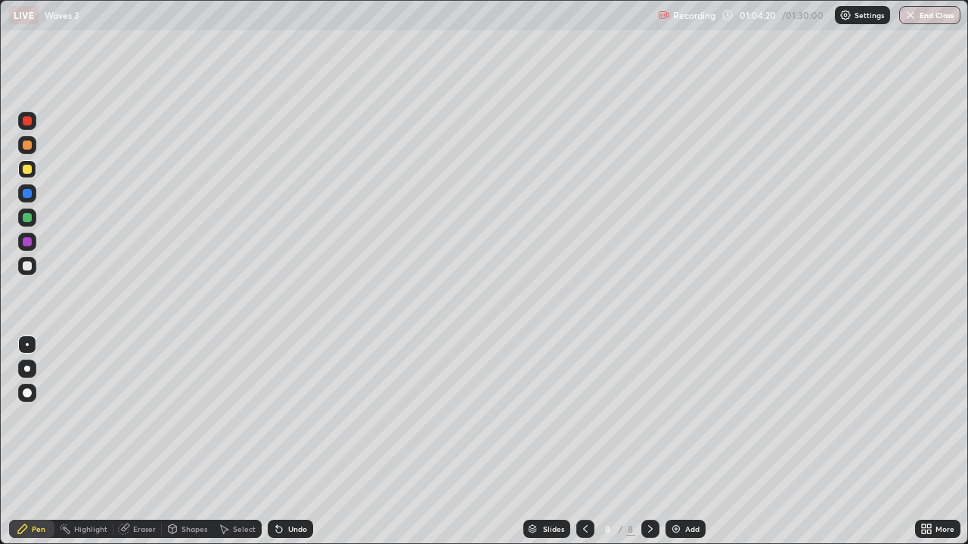
click at [29, 122] on div at bounding box center [27, 120] width 9 height 9
click at [31, 171] on div at bounding box center [27, 169] width 9 height 9
click at [33, 192] on div at bounding box center [27, 193] width 18 height 18
click at [33, 215] on div at bounding box center [27, 218] width 18 height 18
click at [28, 261] on div at bounding box center [27, 266] width 18 height 18
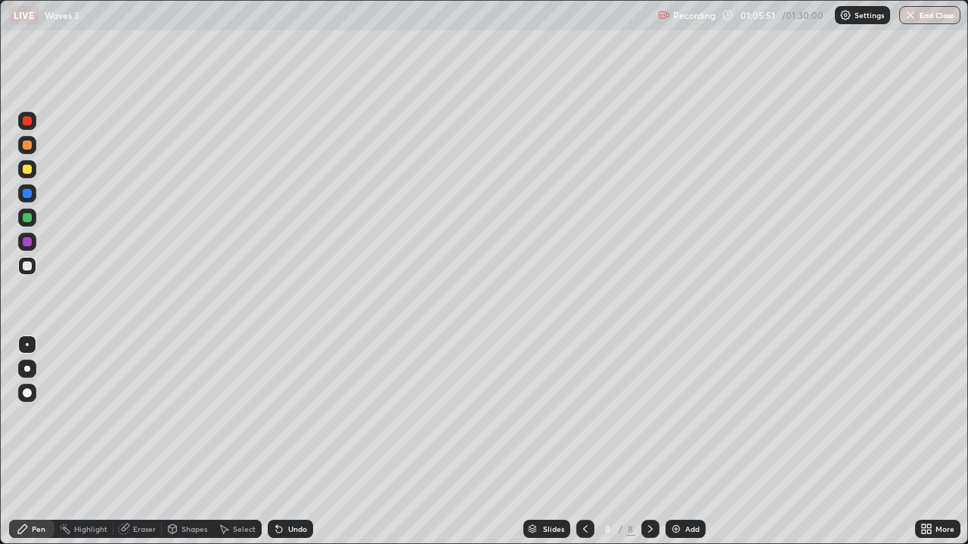
click at [28, 271] on div at bounding box center [27, 266] width 18 height 18
click at [299, 442] on div "Undo" at bounding box center [290, 529] width 45 height 18
click at [27, 120] on div at bounding box center [27, 120] width 9 height 9
click at [711, 442] on div "Slides 8 / 8 Add" at bounding box center [614, 529] width 602 height 30
click at [140, 442] on div "Eraser" at bounding box center [144, 529] width 23 height 8
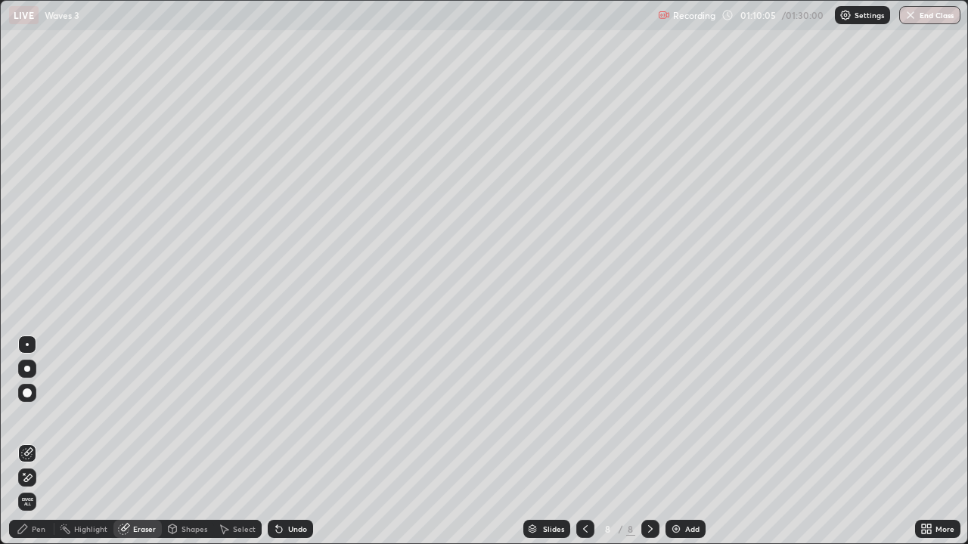
click at [39, 442] on div "Pen" at bounding box center [39, 529] width 14 height 8
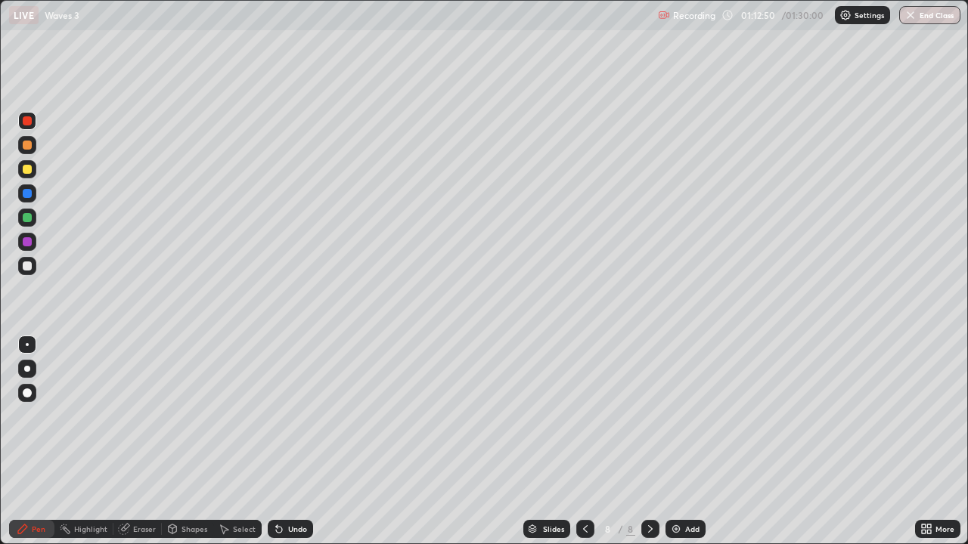
click at [289, 442] on div "Undo" at bounding box center [297, 529] width 19 height 8
click at [290, 442] on div "Undo" at bounding box center [290, 529] width 45 height 18
click at [288, 442] on div "Undo" at bounding box center [297, 529] width 19 height 8
click at [923, 442] on div "More" at bounding box center [937, 529] width 45 height 18
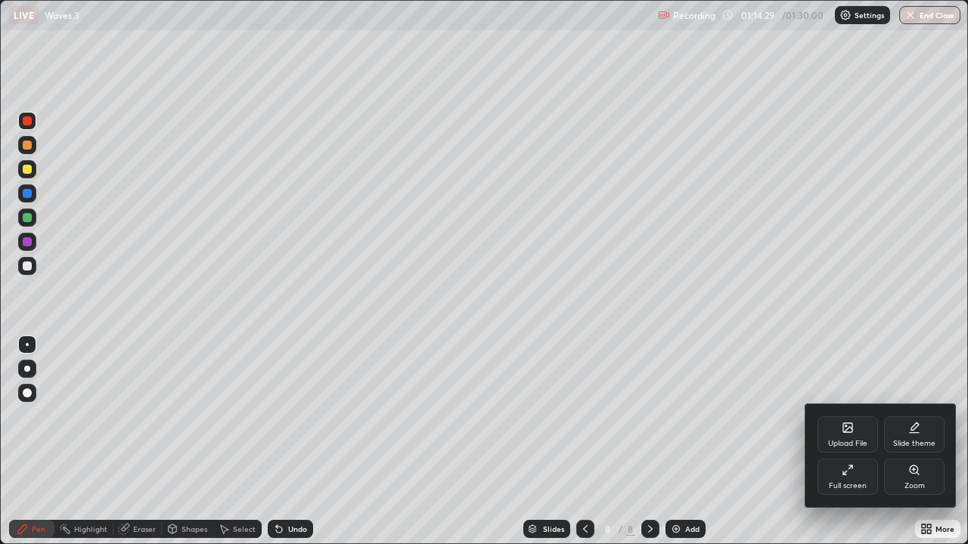
click at [858, 442] on div "Full screen" at bounding box center [847, 477] width 60 height 36
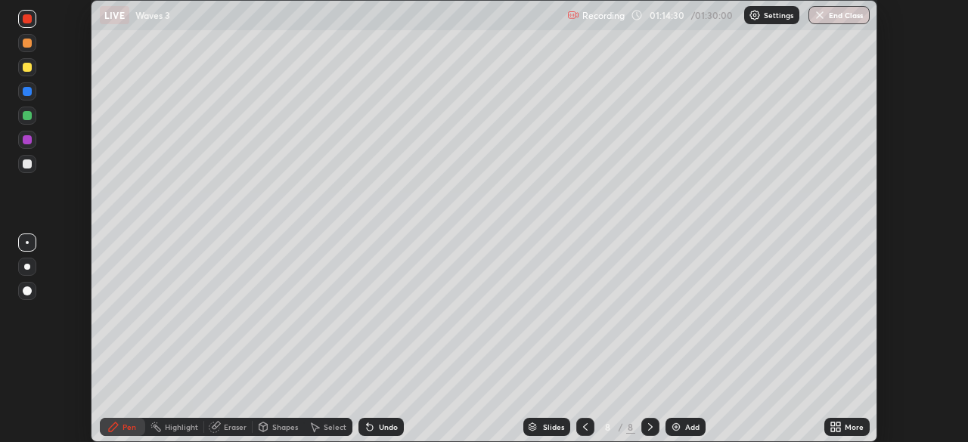
scroll to position [75164, 74639]
click at [690, 430] on div "Add" at bounding box center [692, 427] width 14 height 8
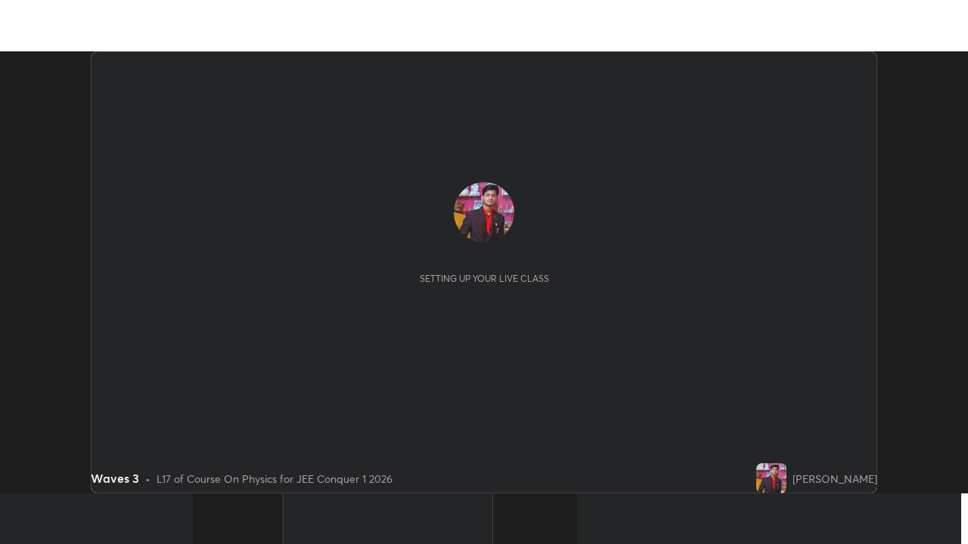
scroll to position [442, 968]
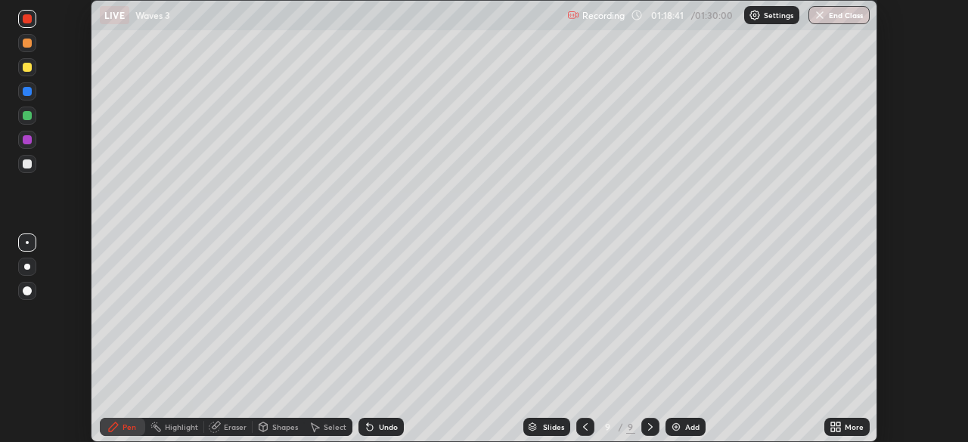
click at [836, 428] on icon at bounding box center [838, 430] width 4 height 4
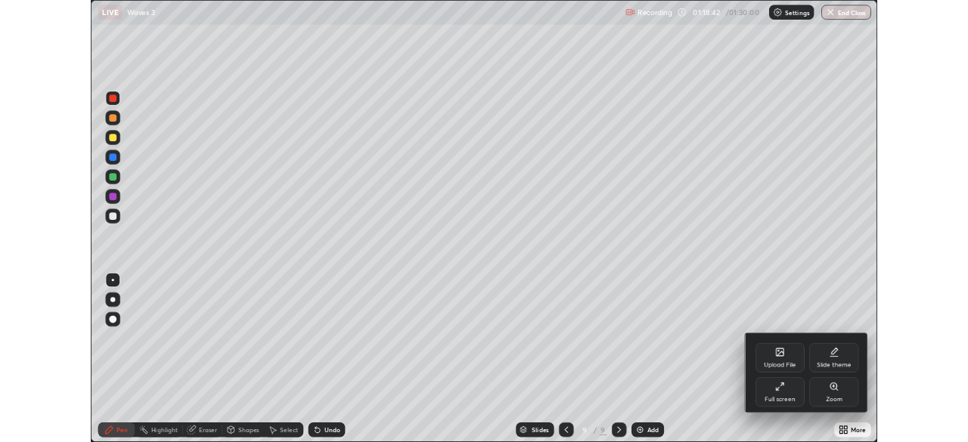
scroll to position [544, 968]
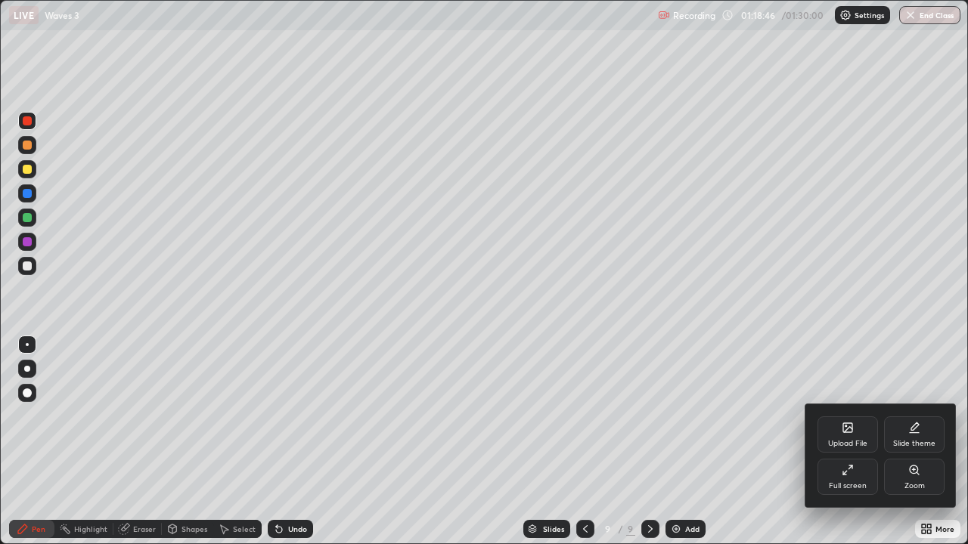
click at [915, 442] on div at bounding box center [484, 272] width 968 height 544
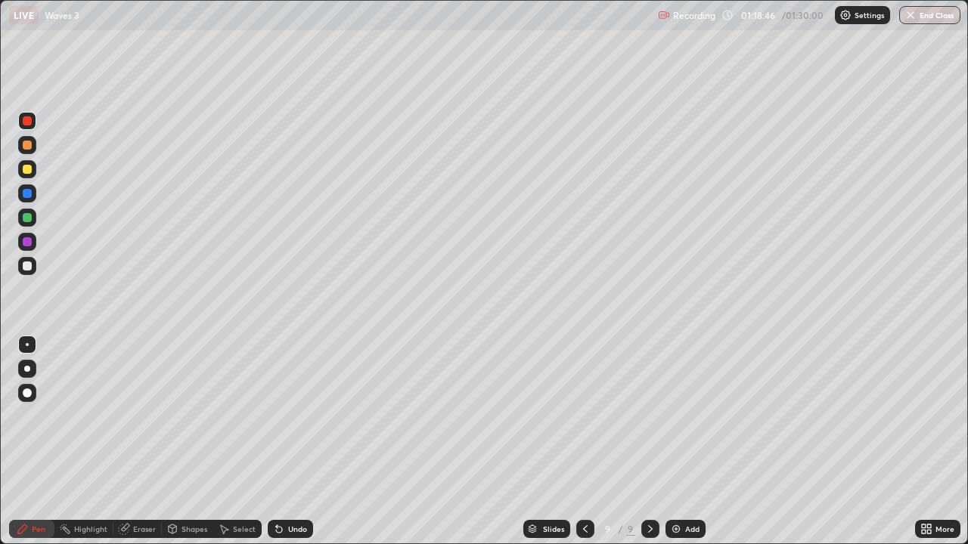
click at [921, 442] on icon at bounding box center [926, 529] width 12 height 12
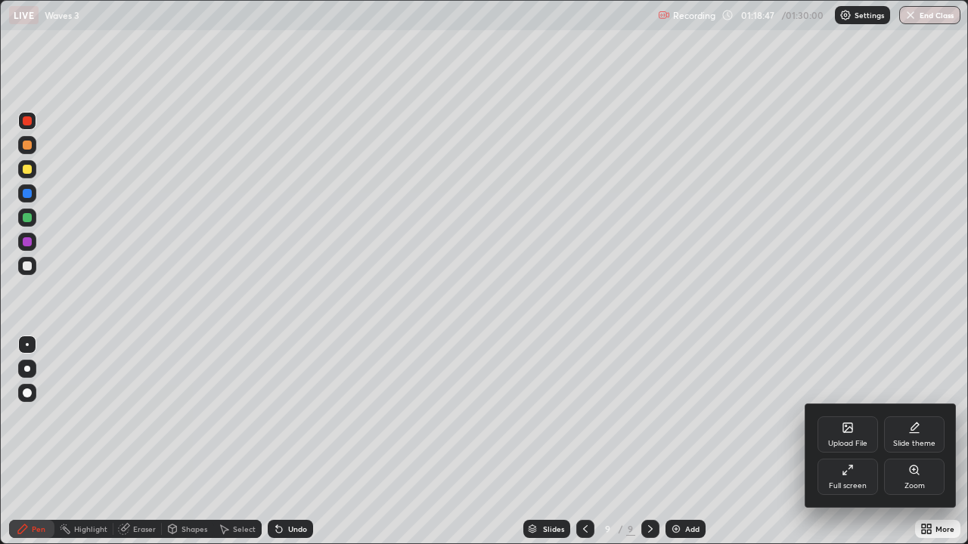
click at [861, 442] on div "Full screen" at bounding box center [847, 477] width 60 height 36
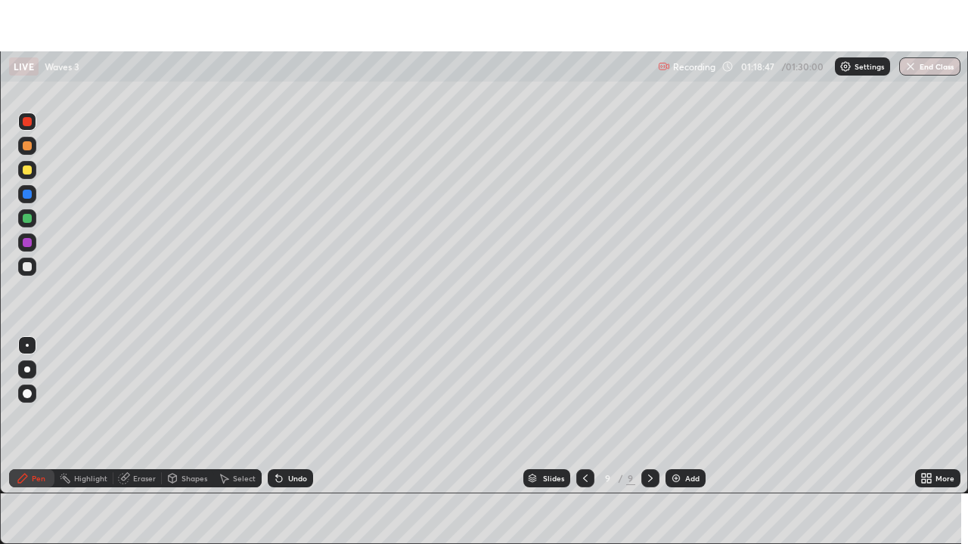
scroll to position [75164, 74639]
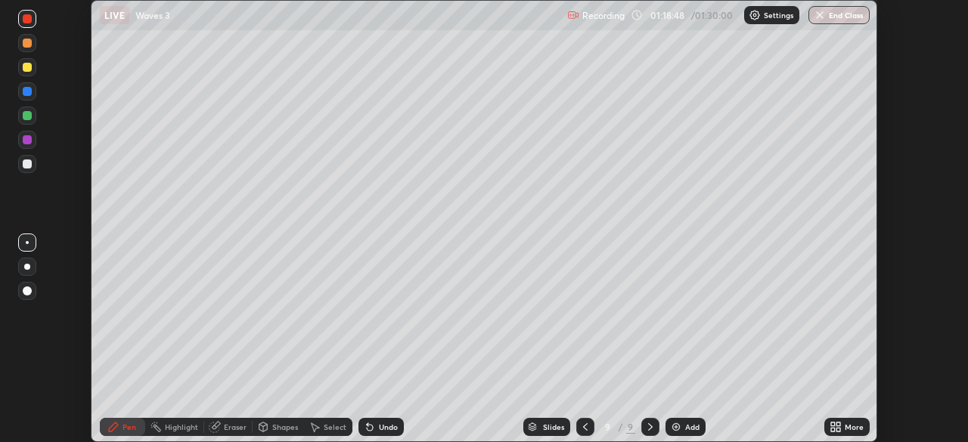
click at [840, 424] on icon at bounding box center [838, 425] width 4 height 4
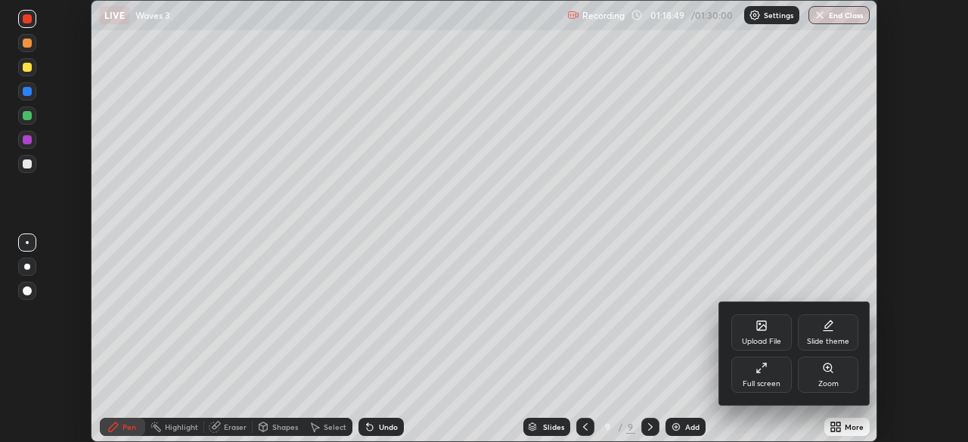
click at [773, 380] on div "Full screen" at bounding box center [761, 384] width 38 height 8
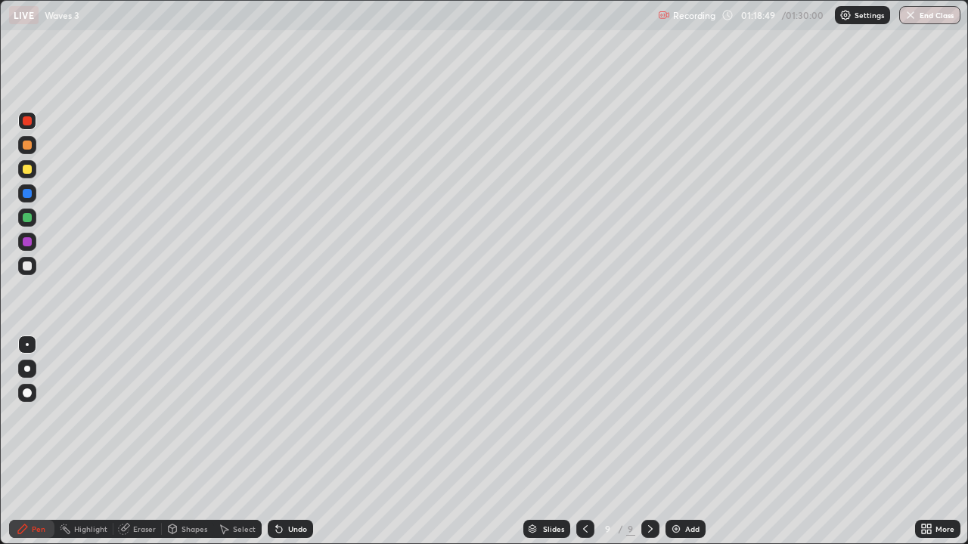
scroll to position [544, 968]
click at [585, 442] on icon at bounding box center [585, 529] width 12 height 12
click at [649, 442] on icon at bounding box center [650, 529] width 12 height 12
click at [28, 262] on div at bounding box center [27, 266] width 9 height 9
click at [291, 442] on div "Undo" at bounding box center [290, 529] width 45 height 18
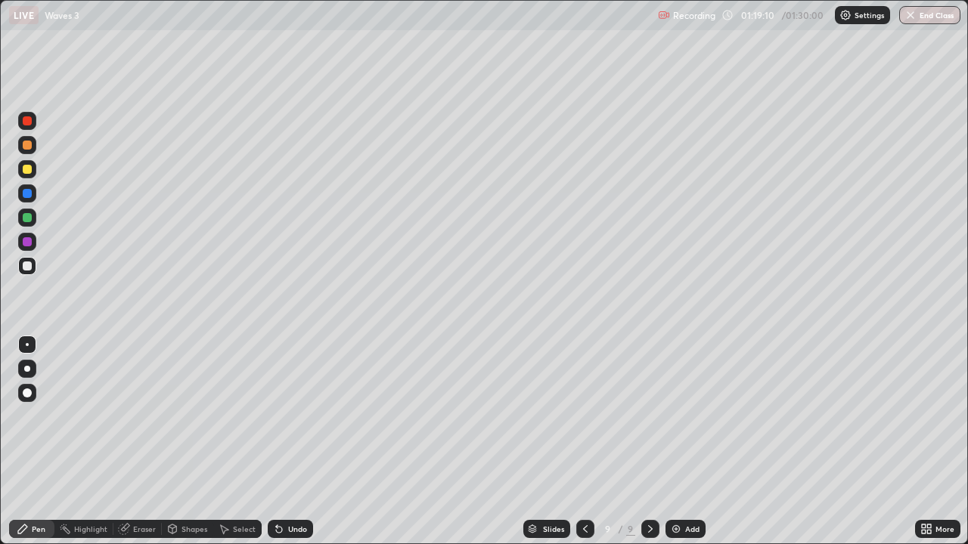
click at [180, 442] on div "Shapes" at bounding box center [187, 529] width 51 height 18
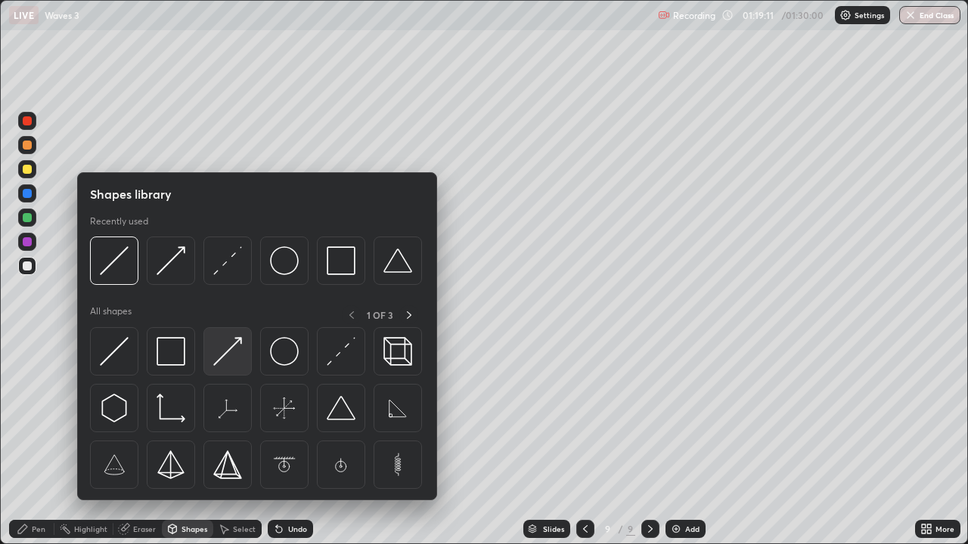
click at [220, 352] on img at bounding box center [227, 351] width 29 height 29
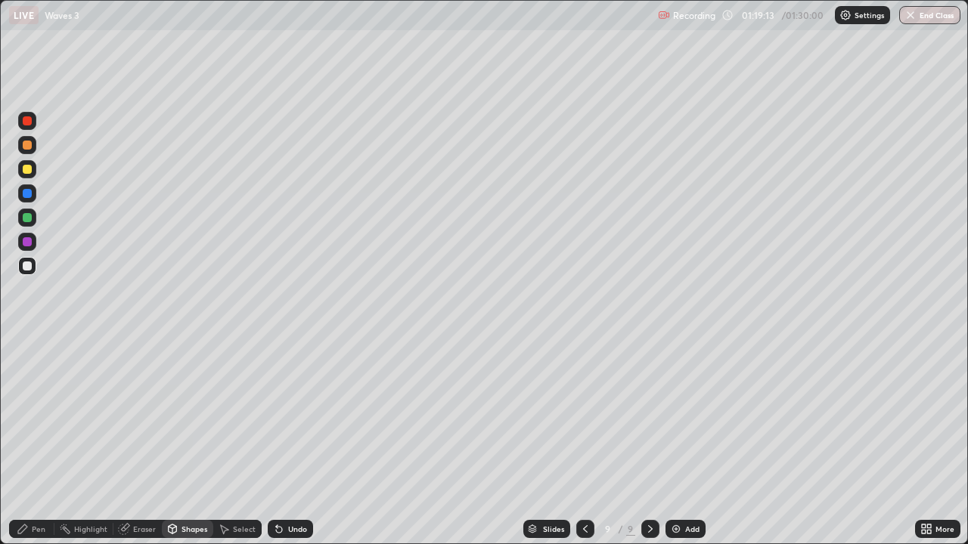
click at [290, 442] on div "Undo" at bounding box center [297, 529] width 19 height 8
click at [40, 442] on div "Pen" at bounding box center [39, 529] width 14 height 8
click at [30, 169] on div at bounding box center [27, 169] width 9 height 9
click at [27, 268] on div at bounding box center [27, 266] width 9 height 9
click at [30, 170] on div at bounding box center [27, 169] width 9 height 9
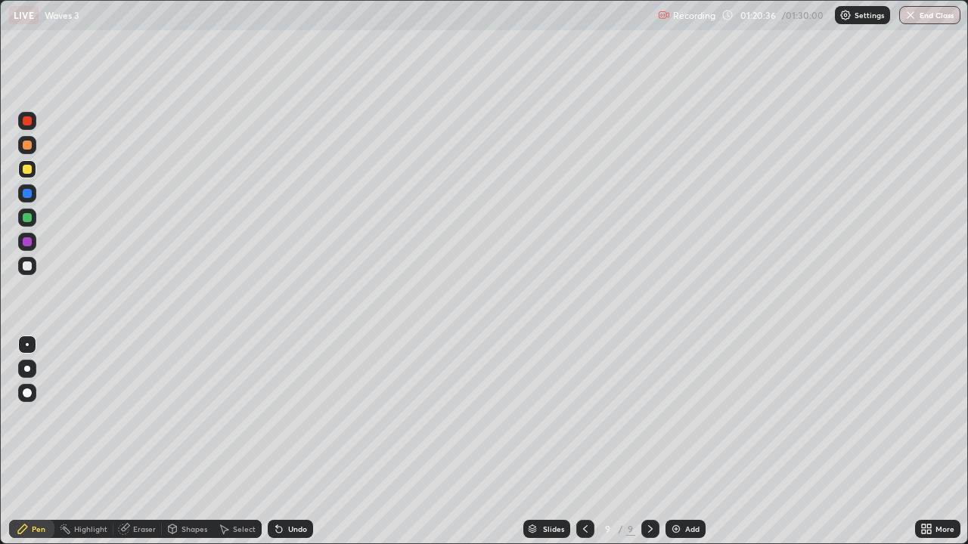
click at [25, 194] on div at bounding box center [27, 193] width 9 height 9
click at [291, 442] on div "Undo" at bounding box center [290, 529] width 45 height 18
click at [181, 442] on div "Shapes" at bounding box center [187, 529] width 51 height 18
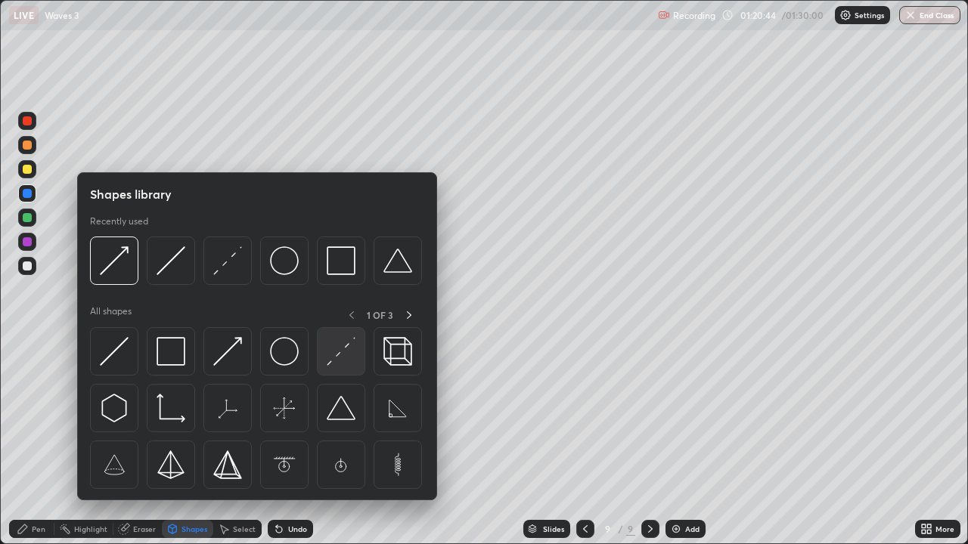
click at [330, 360] on img at bounding box center [341, 351] width 29 height 29
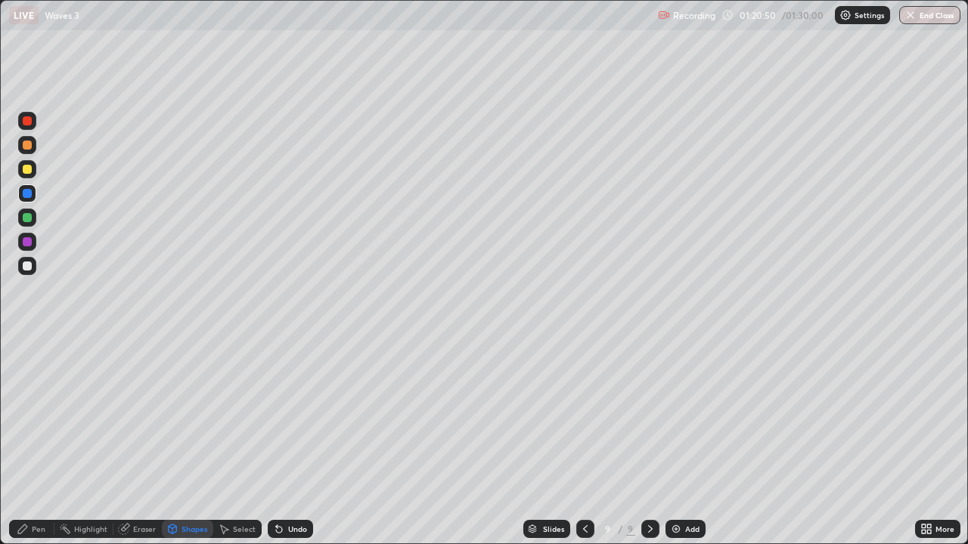
click at [274, 442] on div "Undo" at bounding box center [290, 529] width 45 height 18
click at [41, 442] on div "Pen" at bounding box center [39, 529] width 14 height 8
click at [29, 265] on div at bounding box center [27, 266] width 9 height 9
click at [300, 442] on div "Undo" at bounding box center [297, 529] width 19 height 8
click at [295, 442] on div "Undo" at bounding box center [297, 529] width 19 height 8
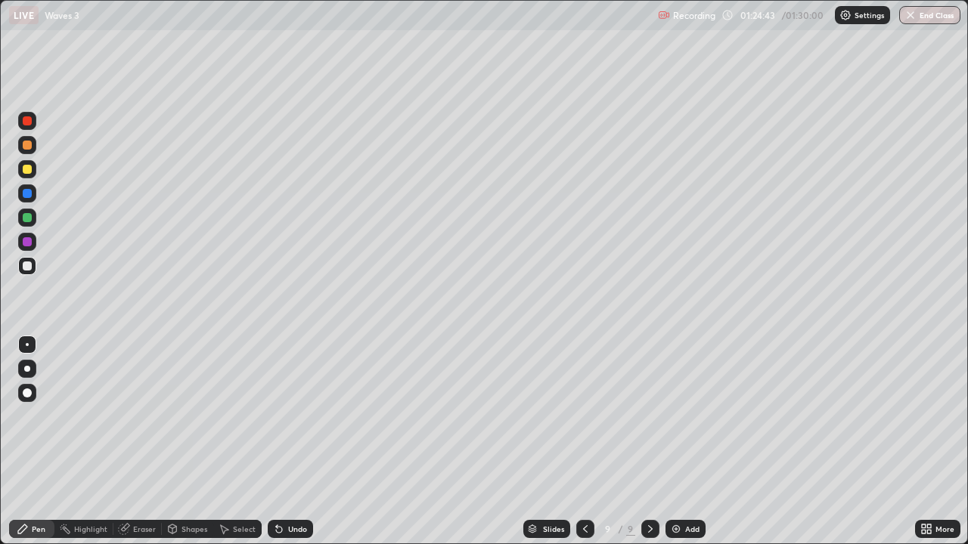
click at [295, 442] on div "Undo" at bounding box center [290, 529] width 45 height 18
click at [29, 191] on div at bounding box center [27, 193] width 9 height 9
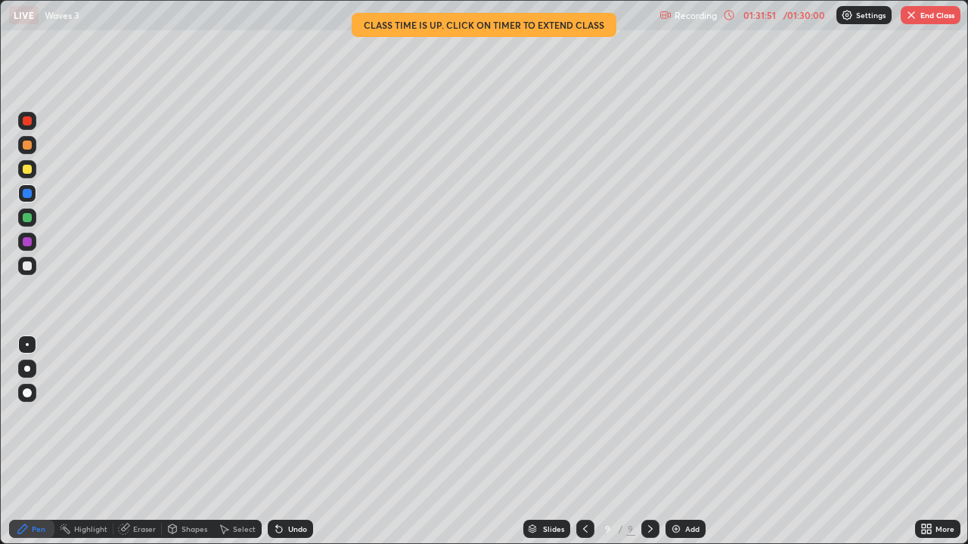
click at [681, 442] on div "Add" at bounding box center [685, 529] width 40 height 18
click at [27, 267] on div at bounding box center [27, 266] width 9 height 9
click at [584, 442] on icon at bounding box center [584, 529] width 5 height 8
click at [650, 442] on icon at bounding box center [650, 529] width 12 height 12
click at [794, 17] on div "/ 01:30:00" at bounding box center [803, 15] width 47 height 9
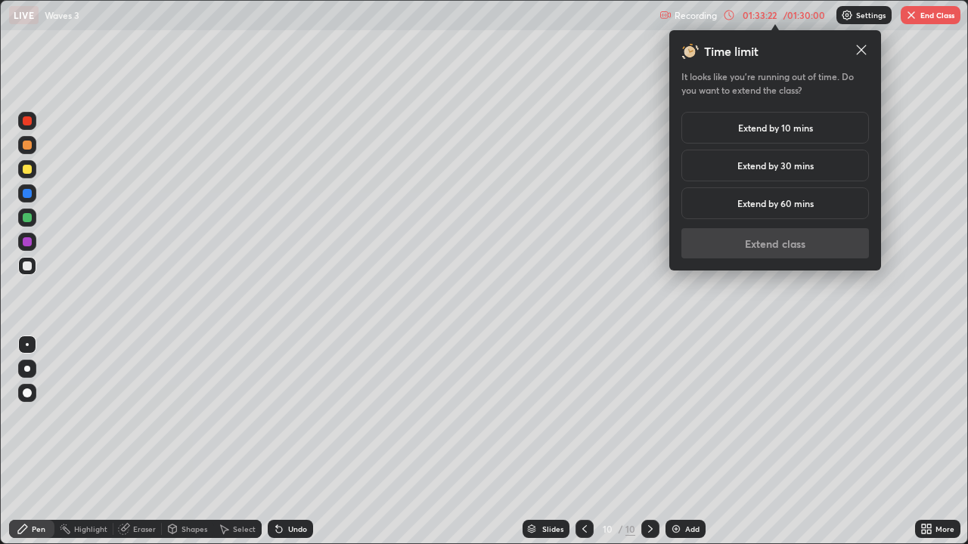
click at [778, 127] on h5 "Extend by 10 mins" at bounding box center [775, 128] width 75 height 14
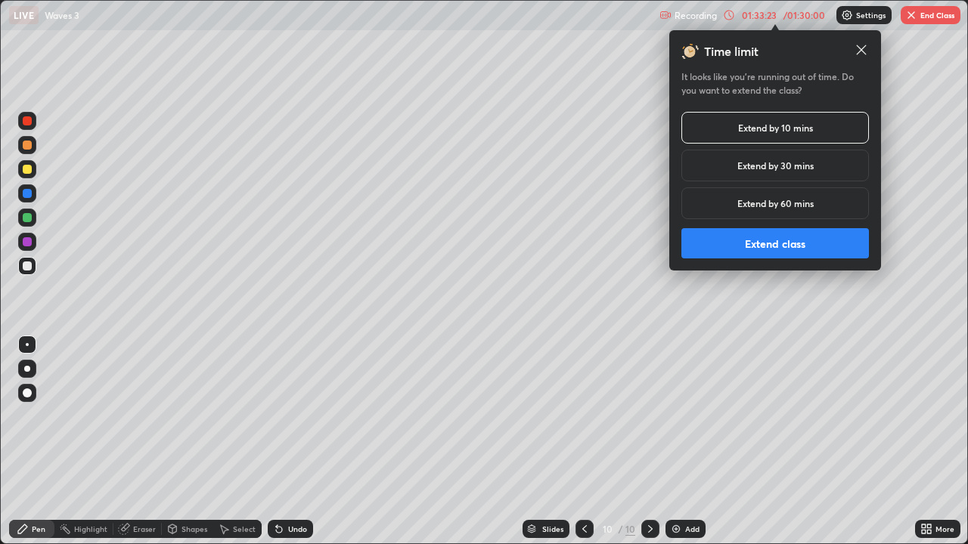
click at [773, 247] on button "Extend class" at bounding box center [775, 243] width 188 height 30
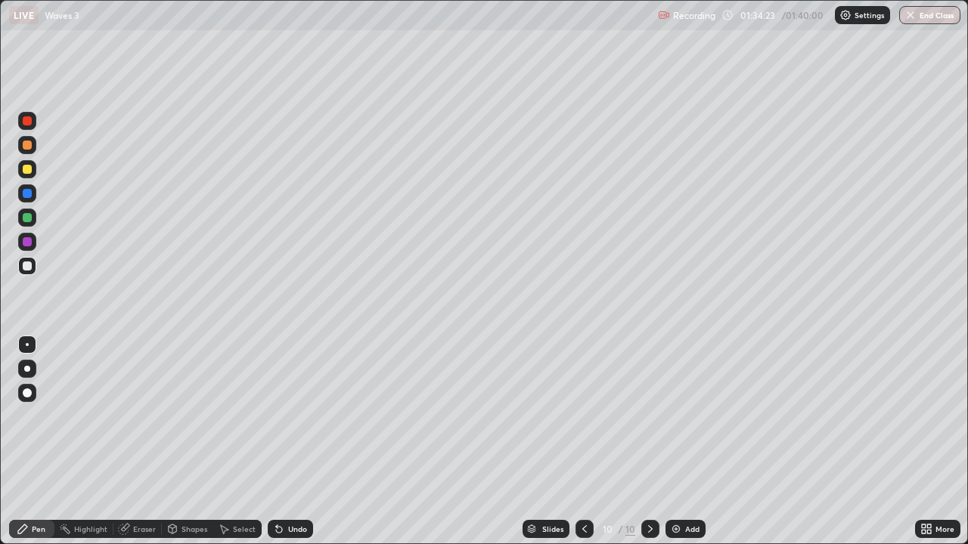
click at [33, 222] on div at bounding box center [27, 218] width 18 height 18
click at [583, 442] on icon at bounding box center [584, 529] width 12 height 12
click at [649, 442] on icon at bounding box center [650, 529] width 5 height 8
click at [26, 122] on div at bounding box center [27, 120] width 9 height 9
click at [26, 272] on div at bounding box center [27, 266] width 18 height 18
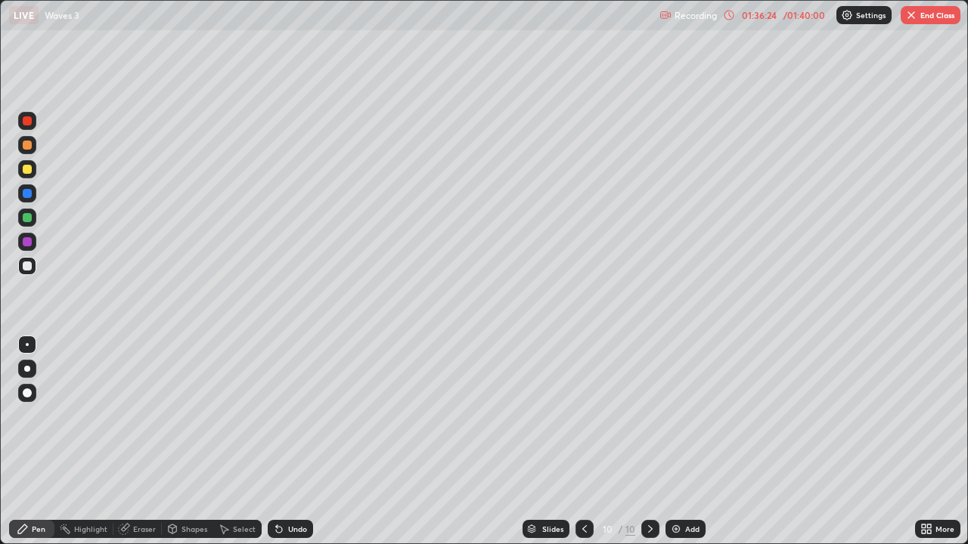
click at [285, 442] on div "Undo" at bounding box center [290, 529] width 45 height 18
click at [288, 442] on div "Undo" at bounding box center [297, 529] width 19 height 8
click at [285, 442] on div "Undo" at bounding box center [290, 529] width 45 height 18
click at [284, 442] on div "Undo" at bounding box center [290, 529] width 45 height 18
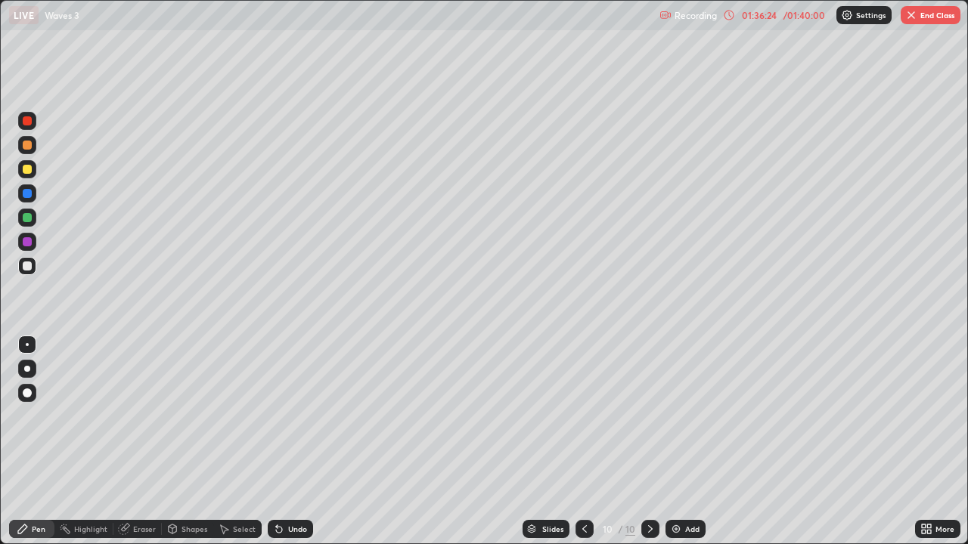
click at [282, 442] on icon at bounding box center [279, 529] width 12 height 12
click at [284, 442] on div "Undo" at bounding box center [290, 529] width 45 height 18
click at [283, 442] on icon at bounding box center [279, 529] width 12 height 12
click at [583, 442] on icon at bounding box center [584, 529] width 12 height 12
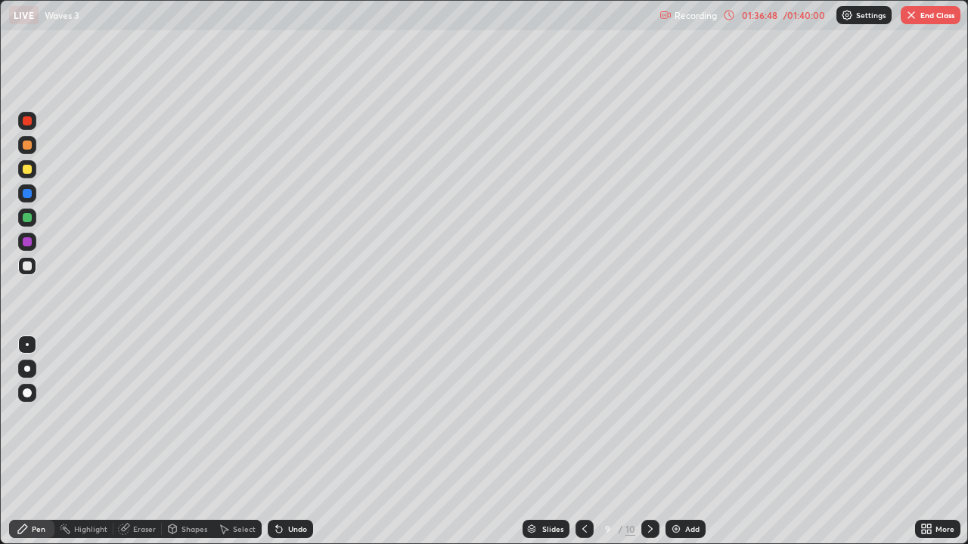
click at [649, 442] on icon at bounding box center [650, 529] width 12 height 12
click at [583, 442] on icon at bounding box center [584, 529] width 5 height 8
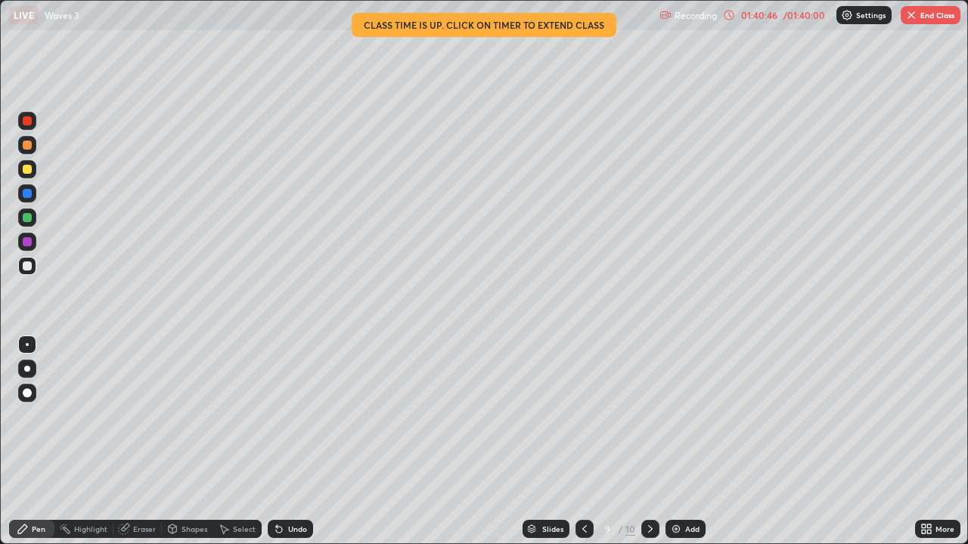
click at [649, 442] on icon at bounding box center [650, 529] width 12 height 12
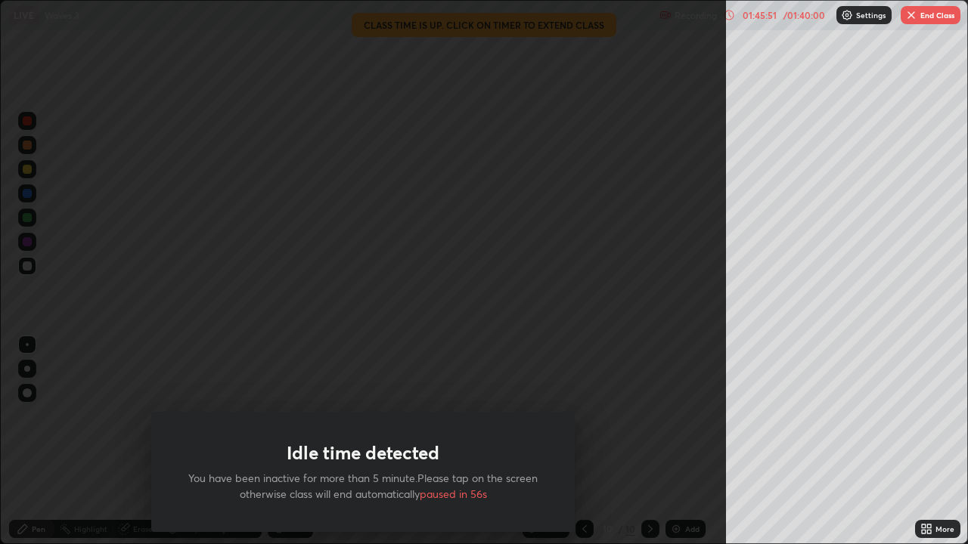
click at [931, 14] on button "End Class" at bounding box center [930, 15] width 60 height 18
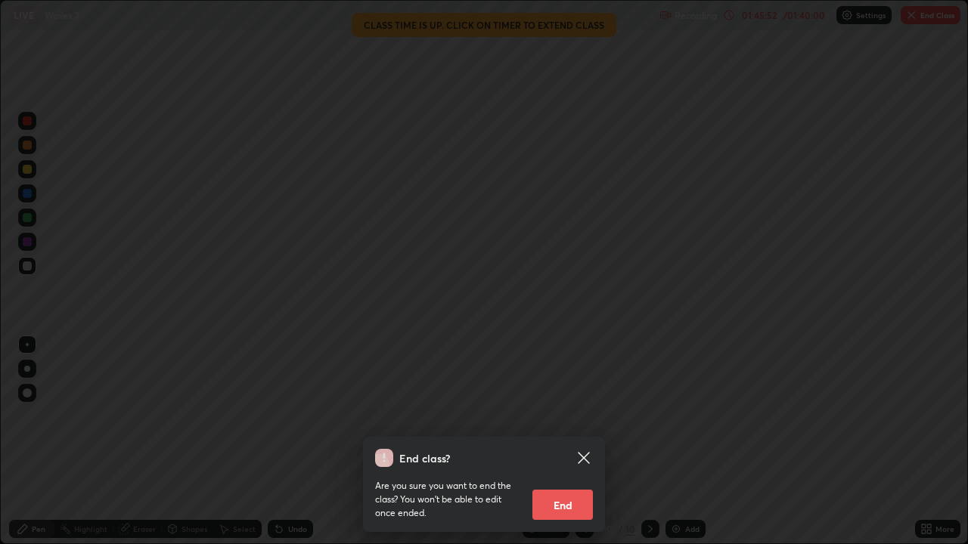
click at [561, 442] on button "End" at bounding box center [562, 505] width 60 height 30
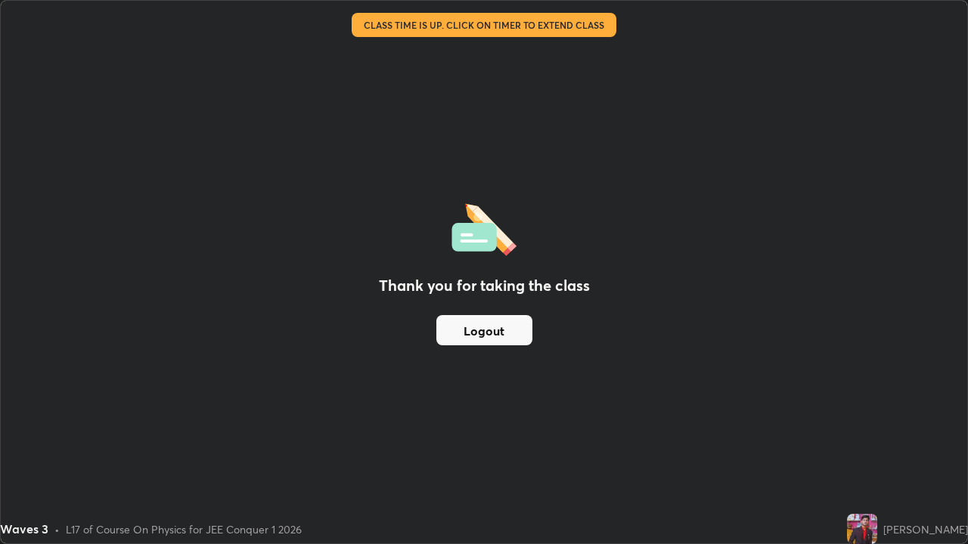
click at [479, 336] on button "Logout" at bounding box center [484, 330] width 96 height 30
